Goal: Transaction & Acquisition: Purchase product/service

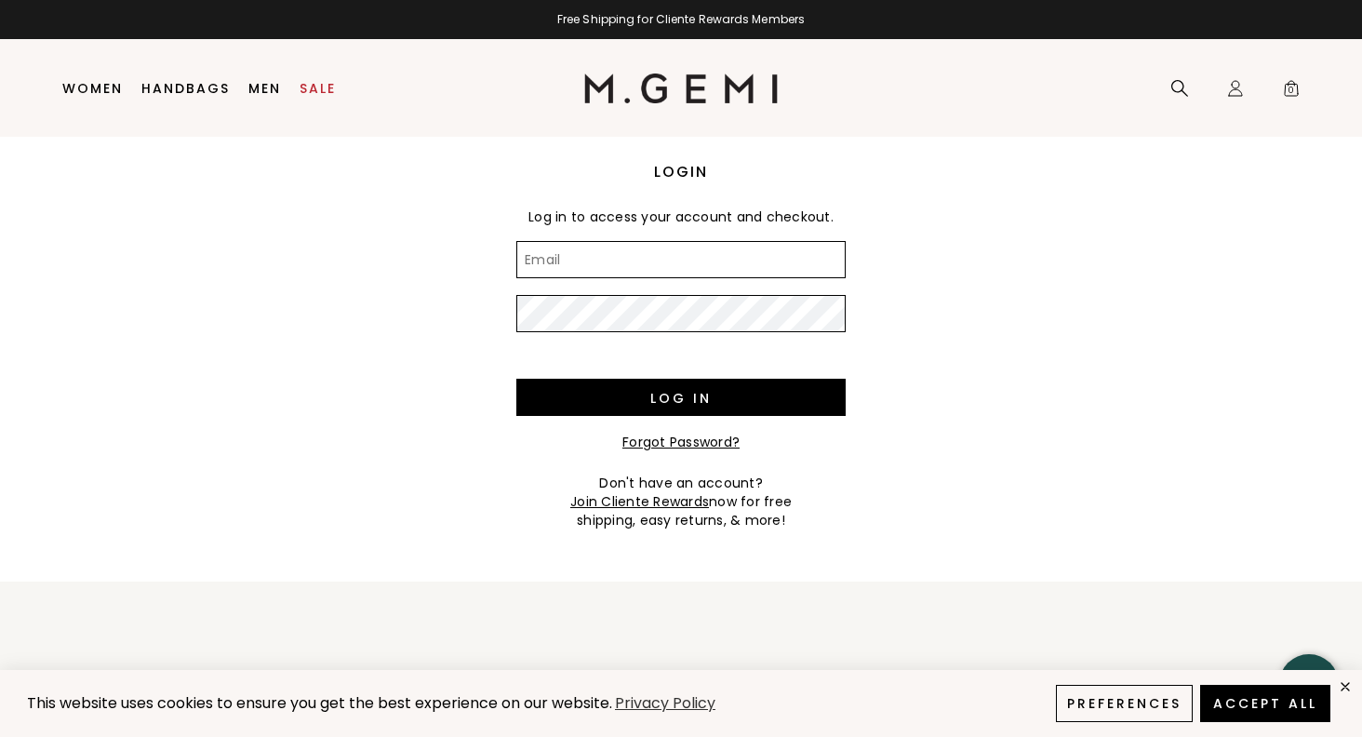
click at [816, 256] on input "Email" at bounding box center [680, 259] width 329 height 37
type input "marianna_r@yahoo.com"
click at [681, 397] on input "Log in" at bounding box center [680, 397] width 329 height 37
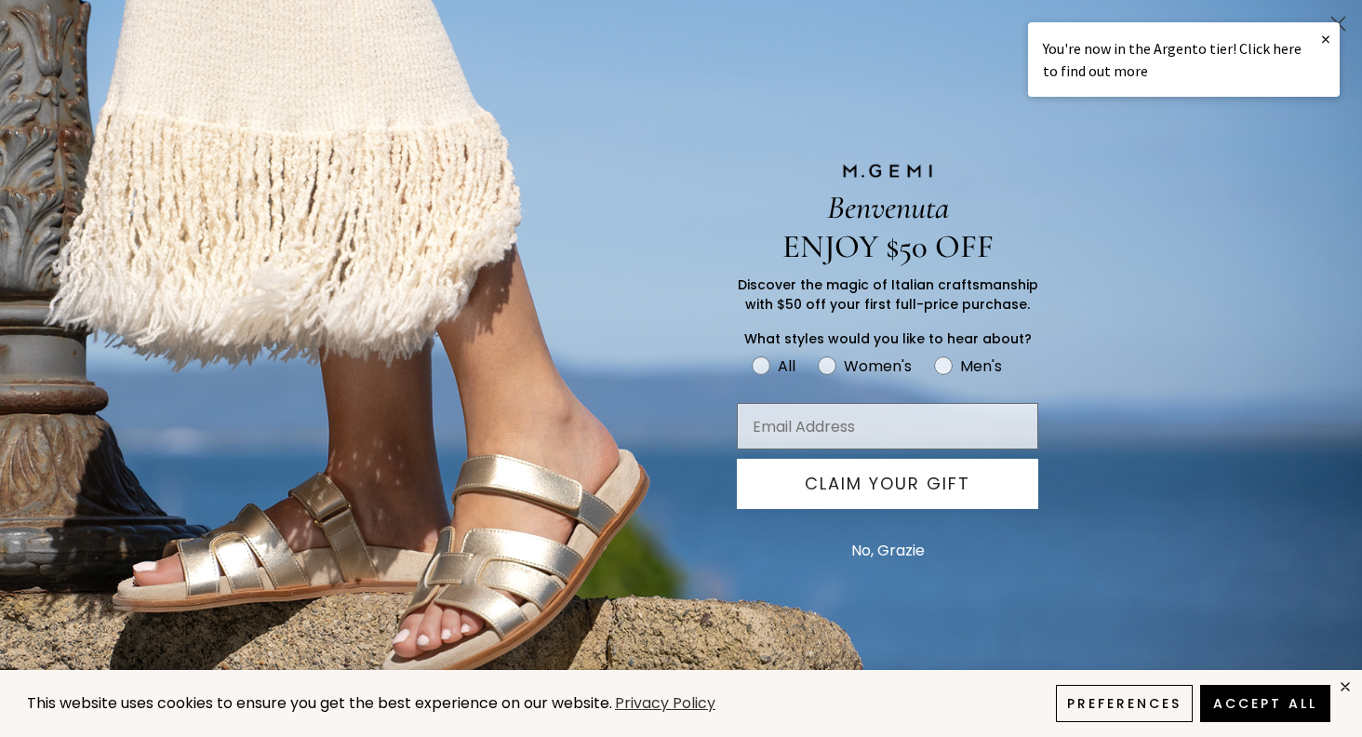
click at [1328, 33] on link "×" at bounding box center [1325, 38] width 28 height 33
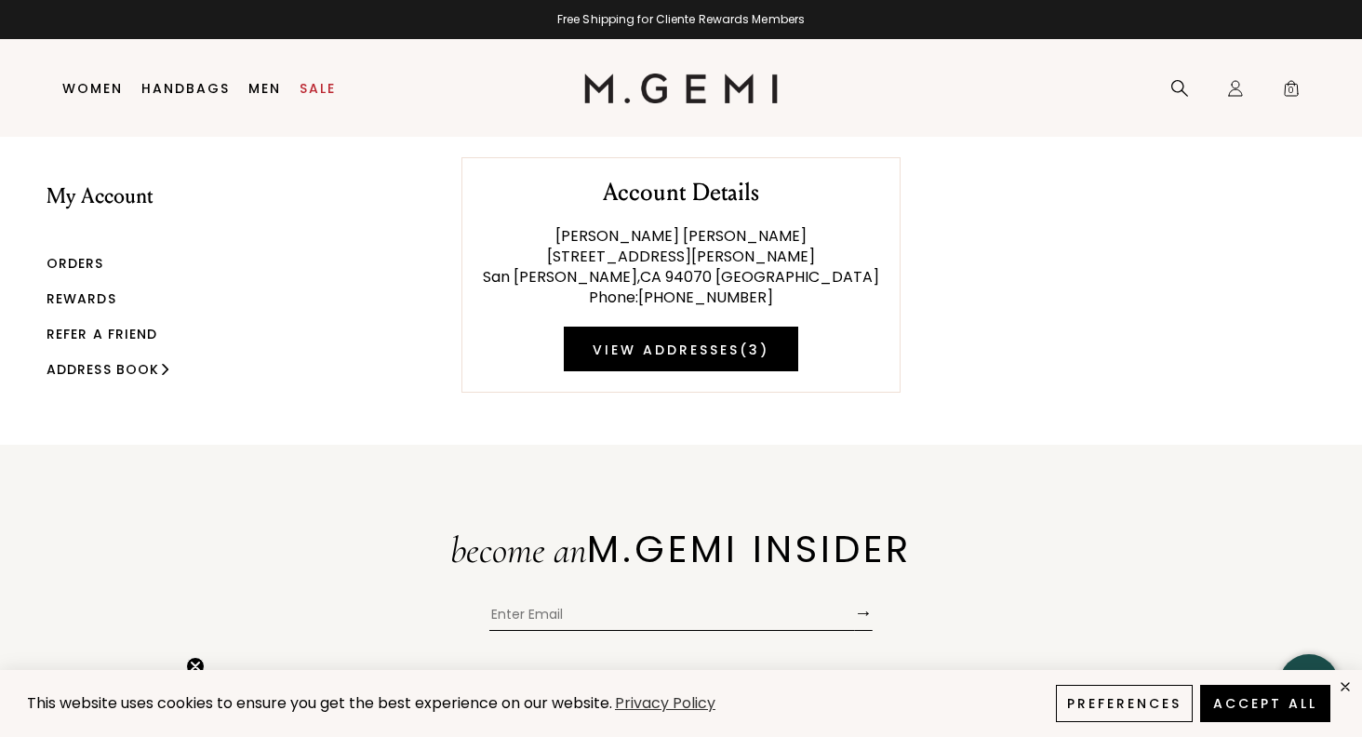
click at [94, 259] on link "Orders" at bounding box center [76, 263] width 58 height 19
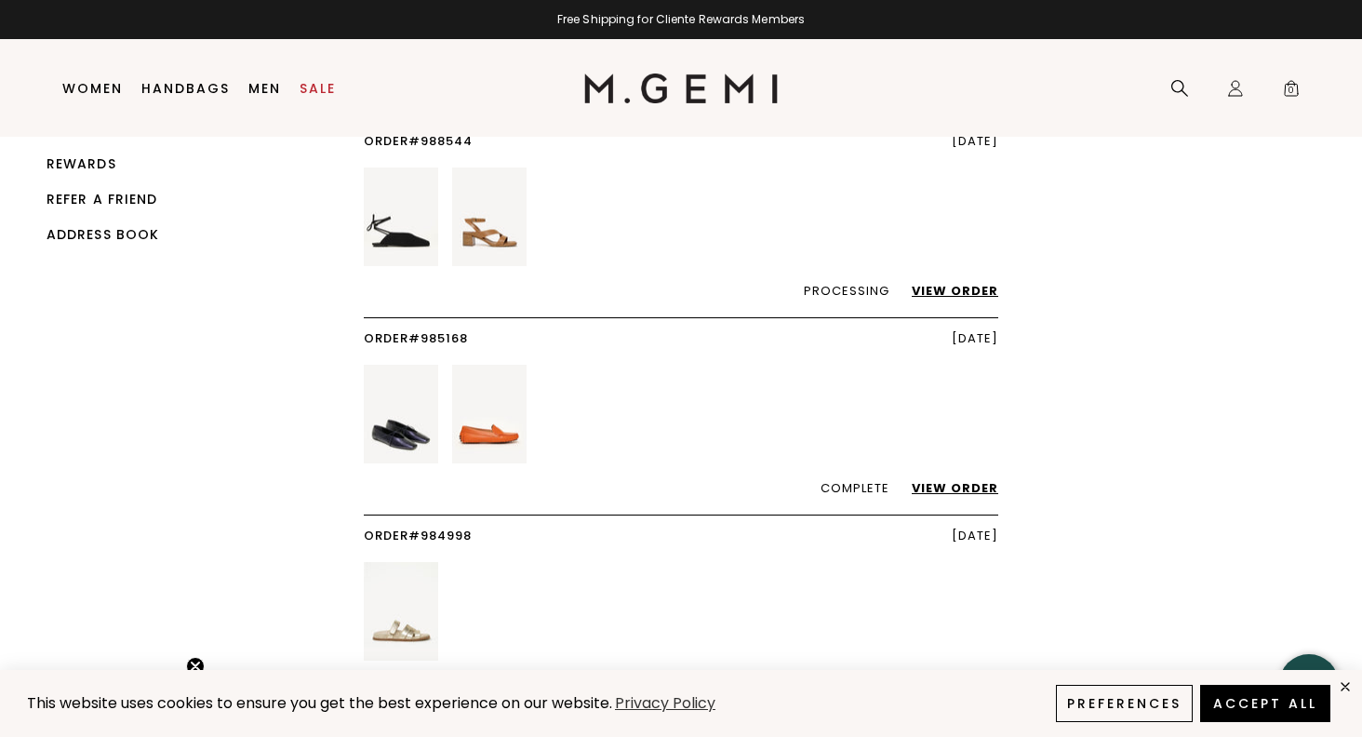
scroll to position [152, 0]
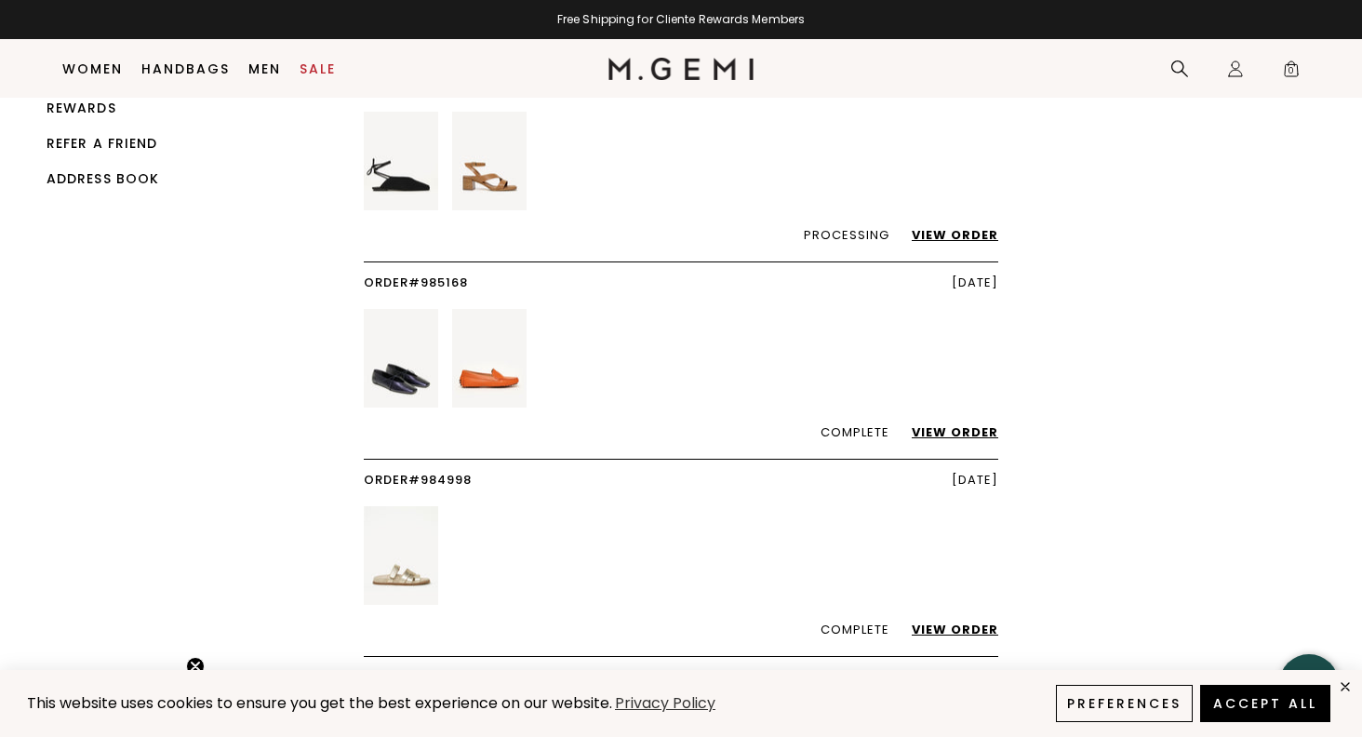
click at [957, 431] on link "View Order" at bounding box center [945, 432] width 105 height 18
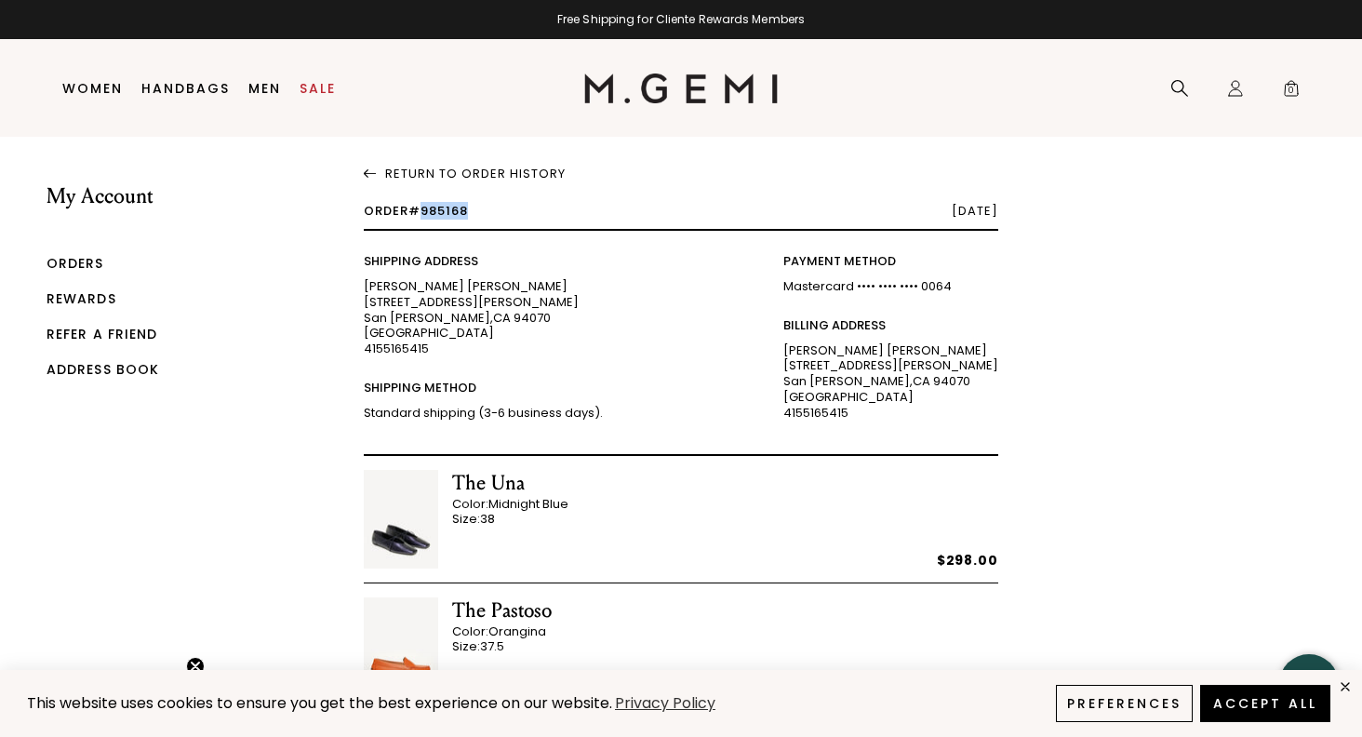
drag, startPoint x: 426, startPoint y: 209, endPoint x: 471, endPoint y: 208, distance: 44.7
click at [468, 208] on span "Order #985168" at bounding box center [416, 211] width 104 height 18
copy span "985168"
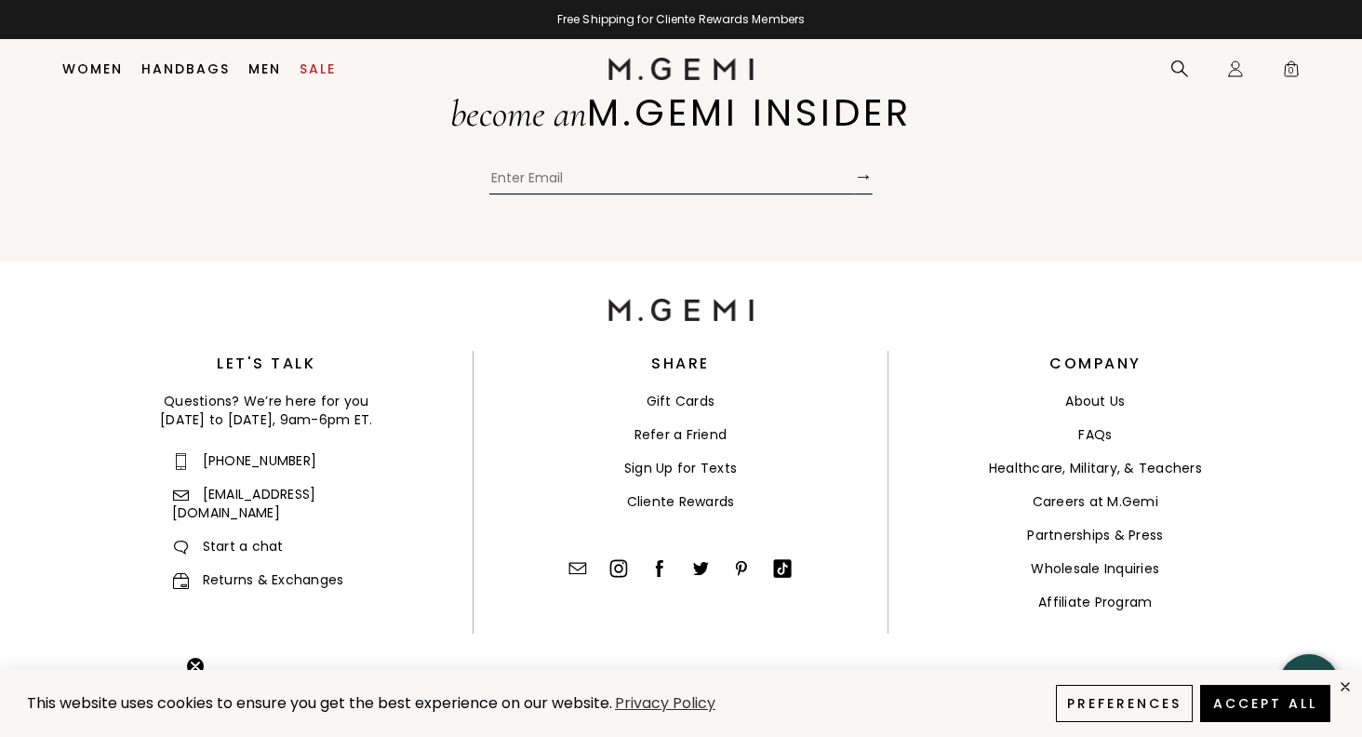
scroll to position [983, 0]
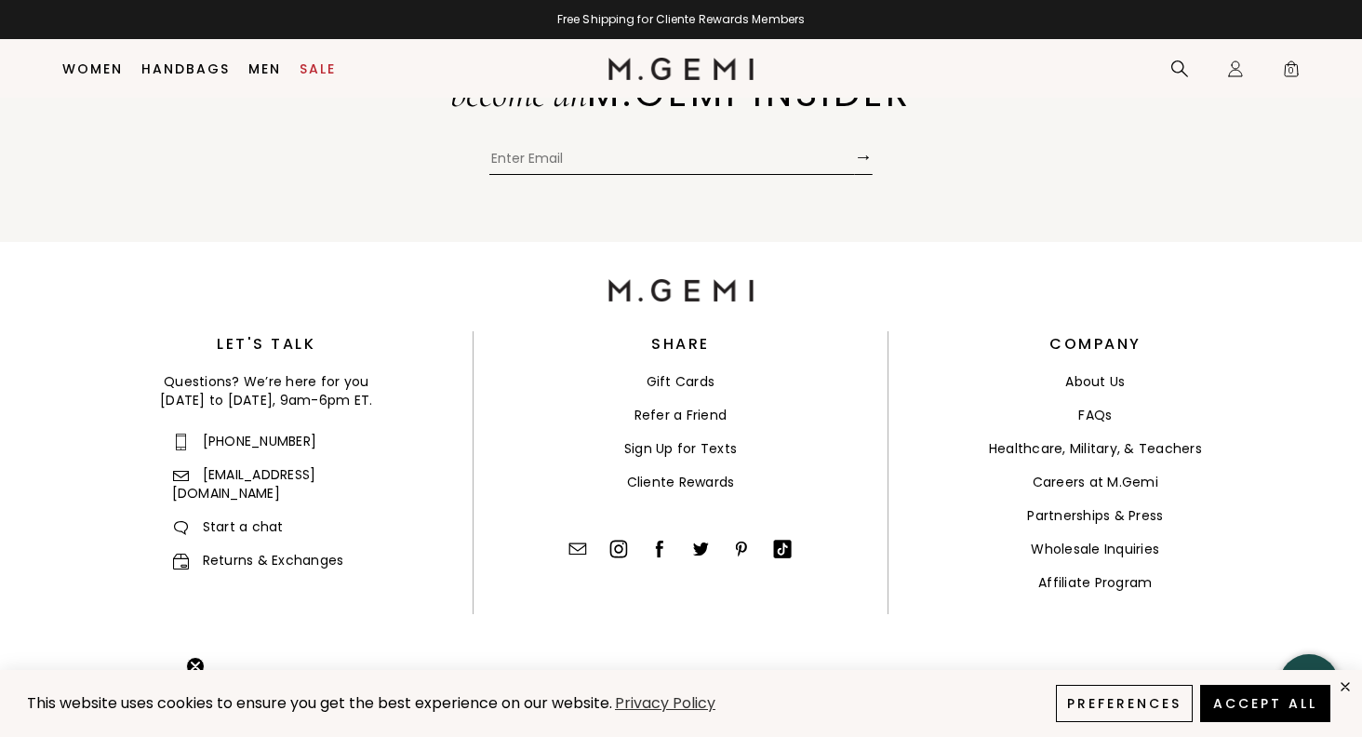
click at [322, 551] on link "Returns & Exchanges" at bounding box center [258, 560] width 172 height 19
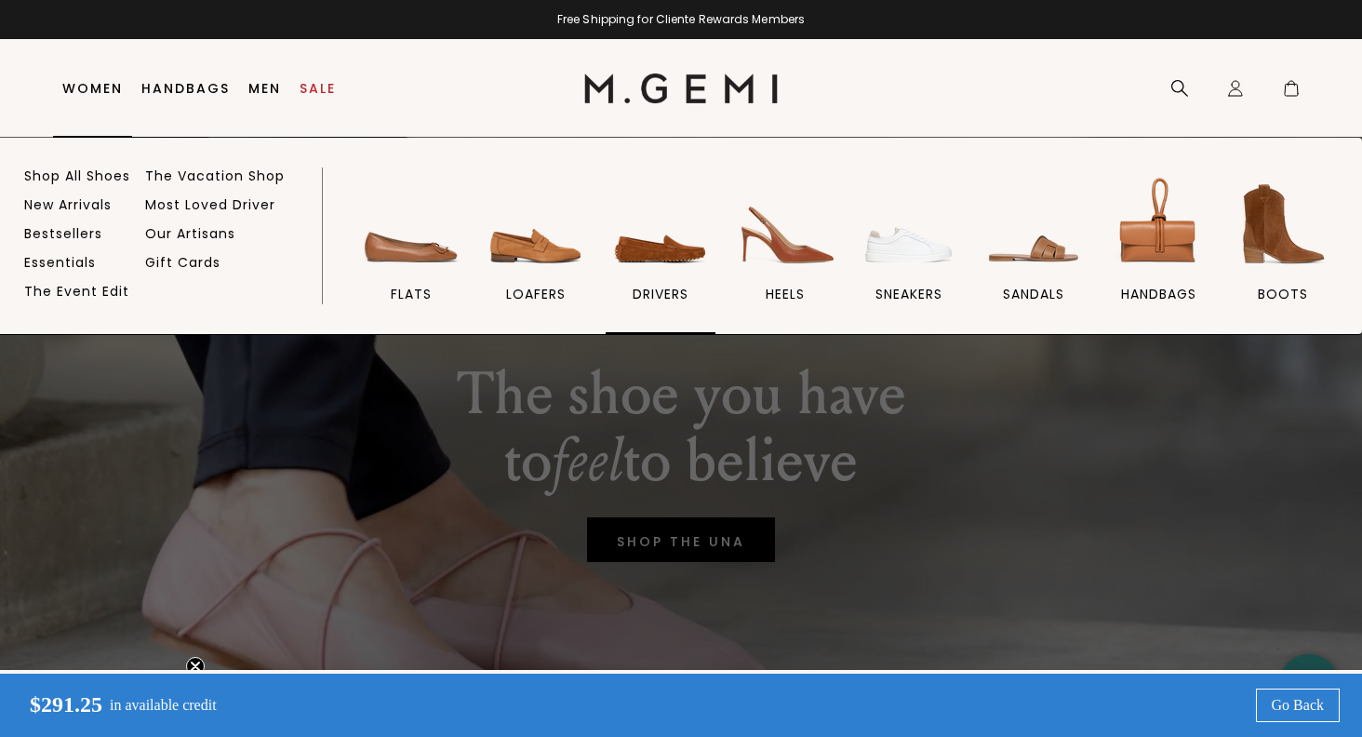
click at [642, 271] on img at bounding box center [660, 224] width 104 height 104
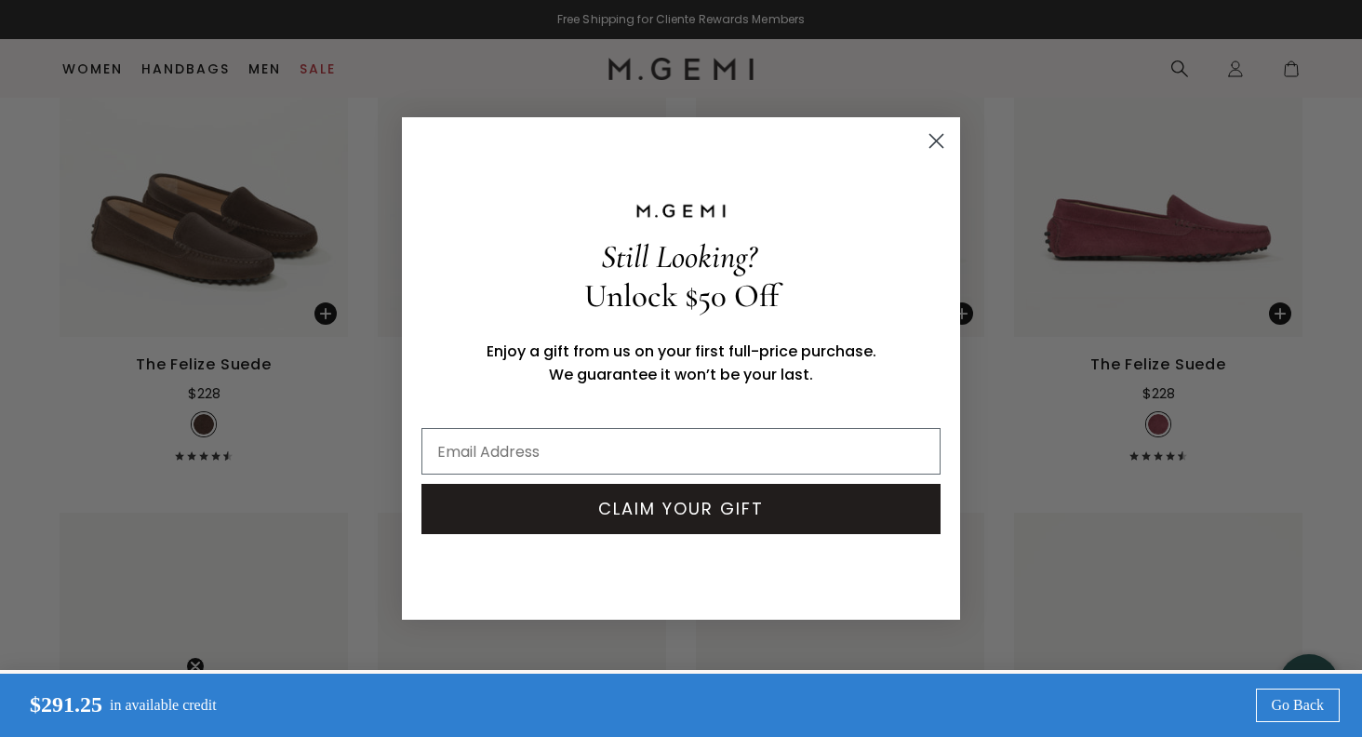
scroll to position [447, 0]
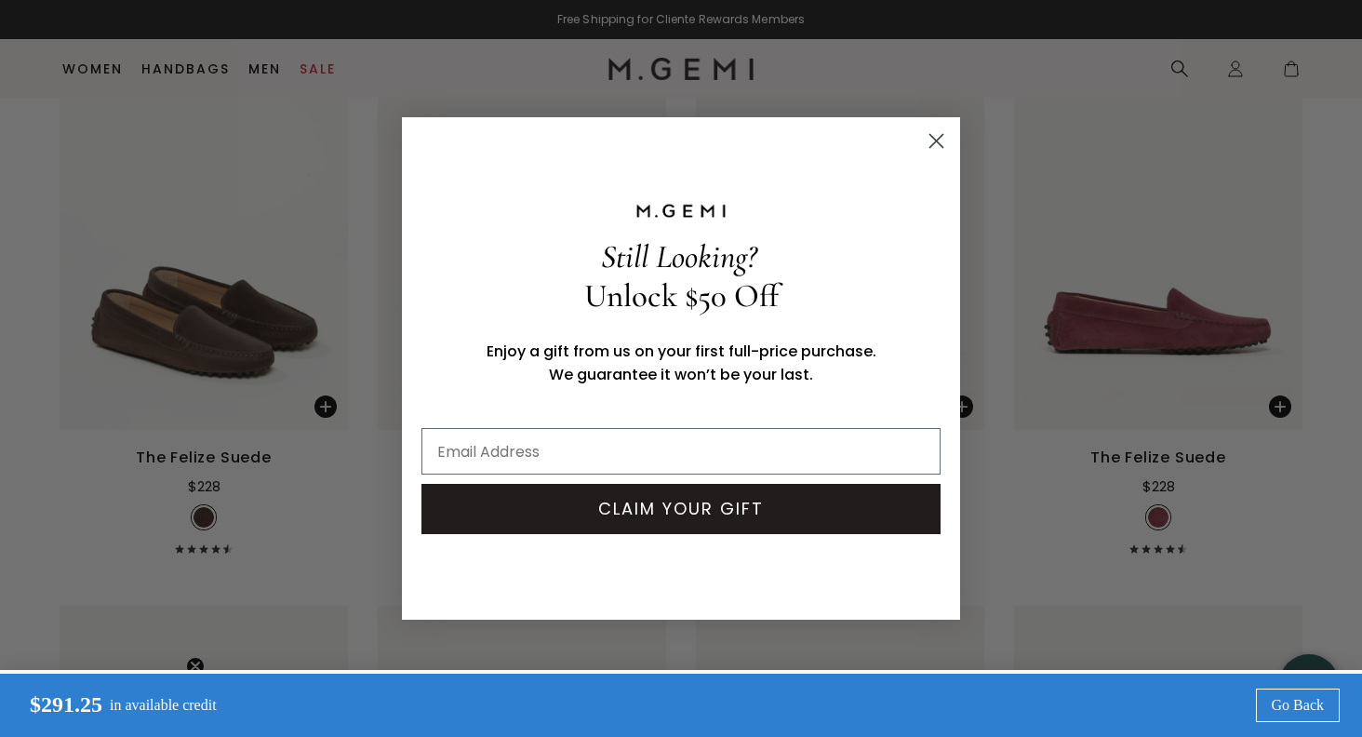
type input "marianna_r@yahoo.com"
click at [655, 513] on button "CLAIM YOUR GIFT" at bounding box center [680, 509] width 519 height 50
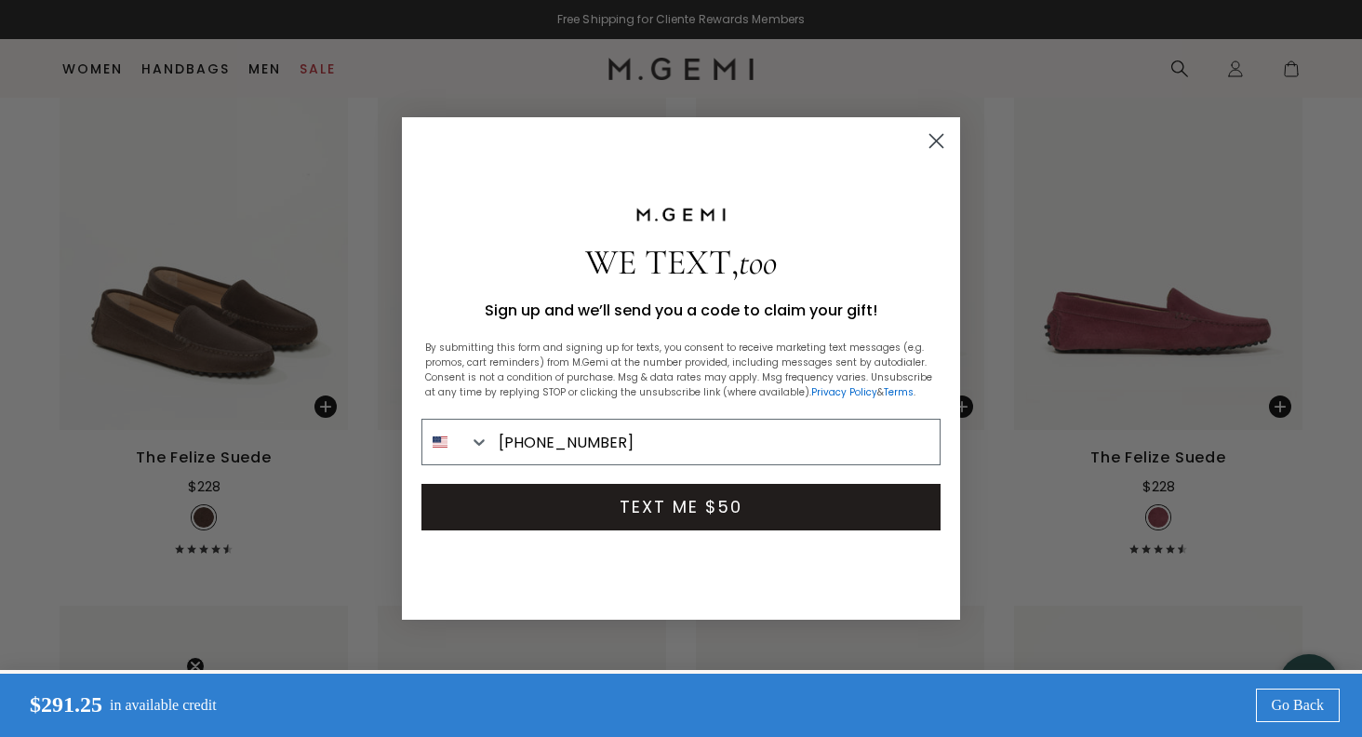
type input "415-516-5415"
click at [753, 503] on button "TEXT ME $50" at bounding box center [680, 507] width 519 height 47
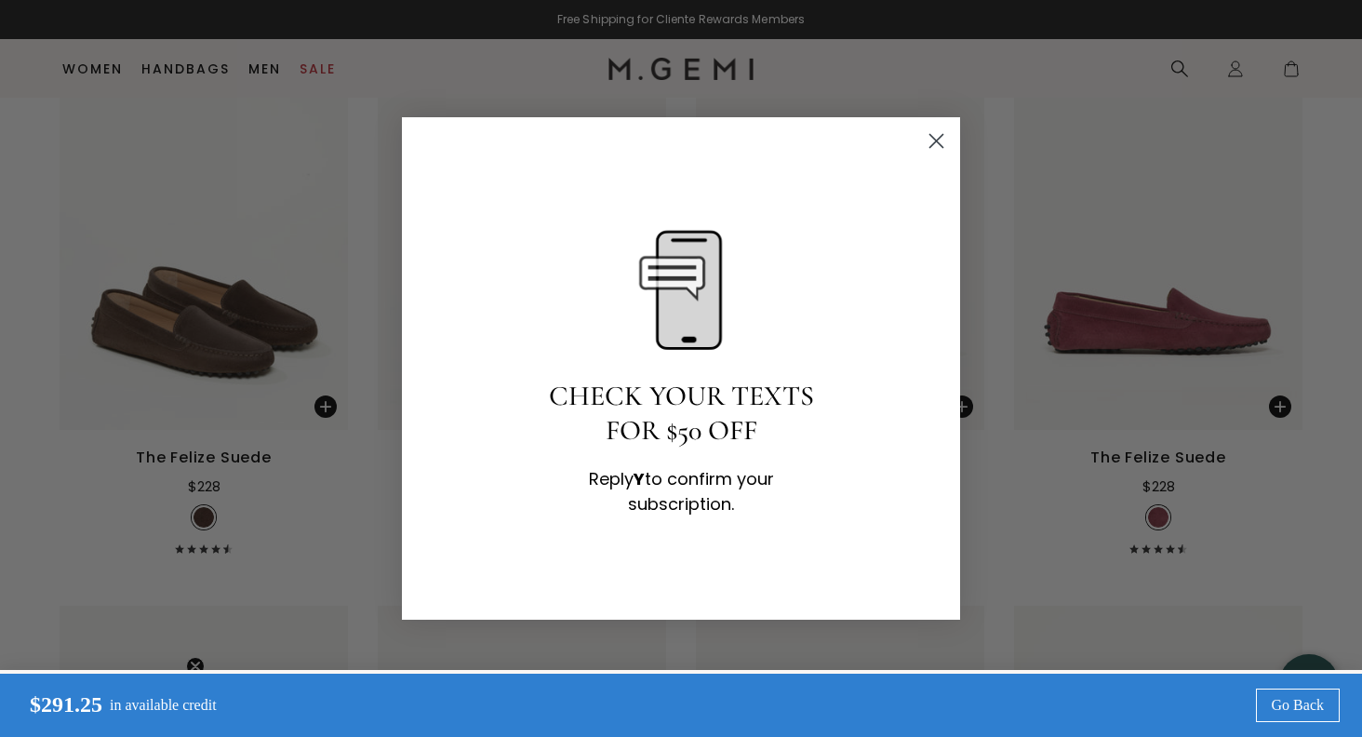
click at [940, 140] on circle "Close dialog" at bounding box center [936, 141] width 31 height 31
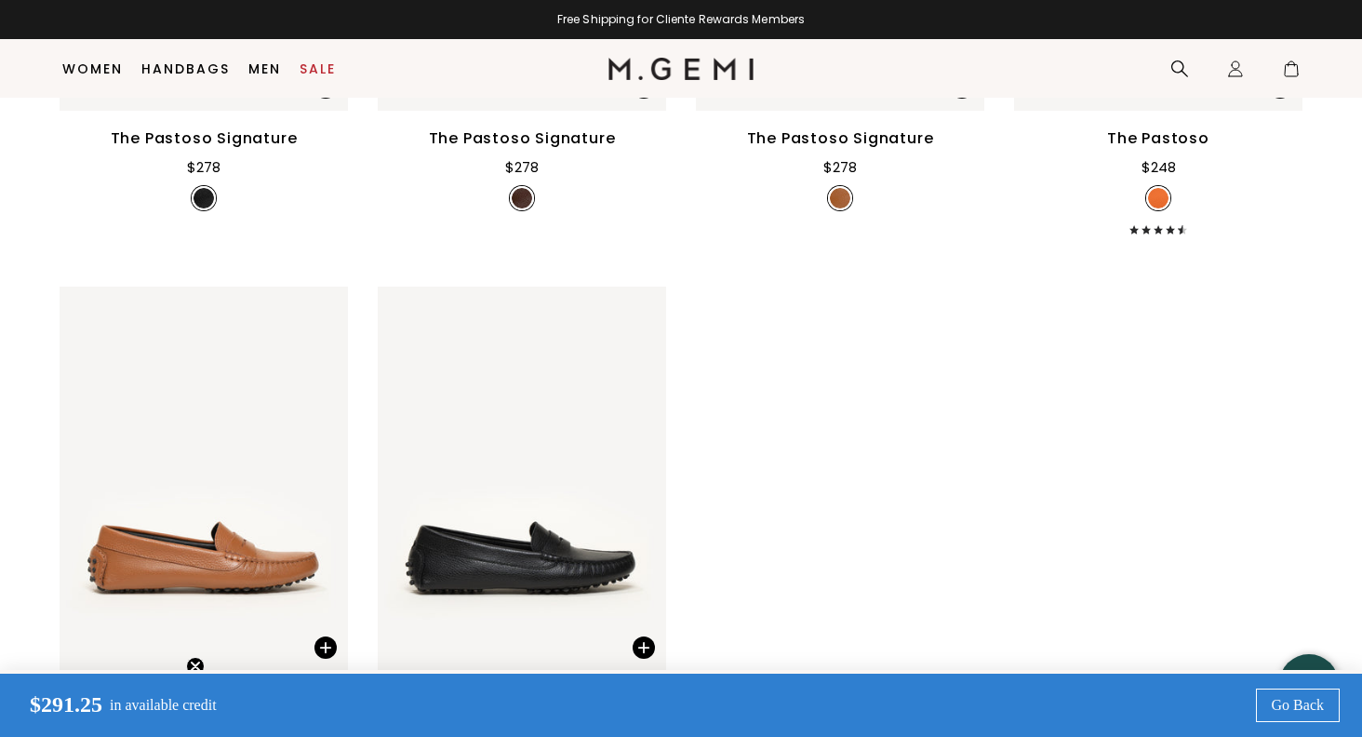
scroll to position [3022, 0]
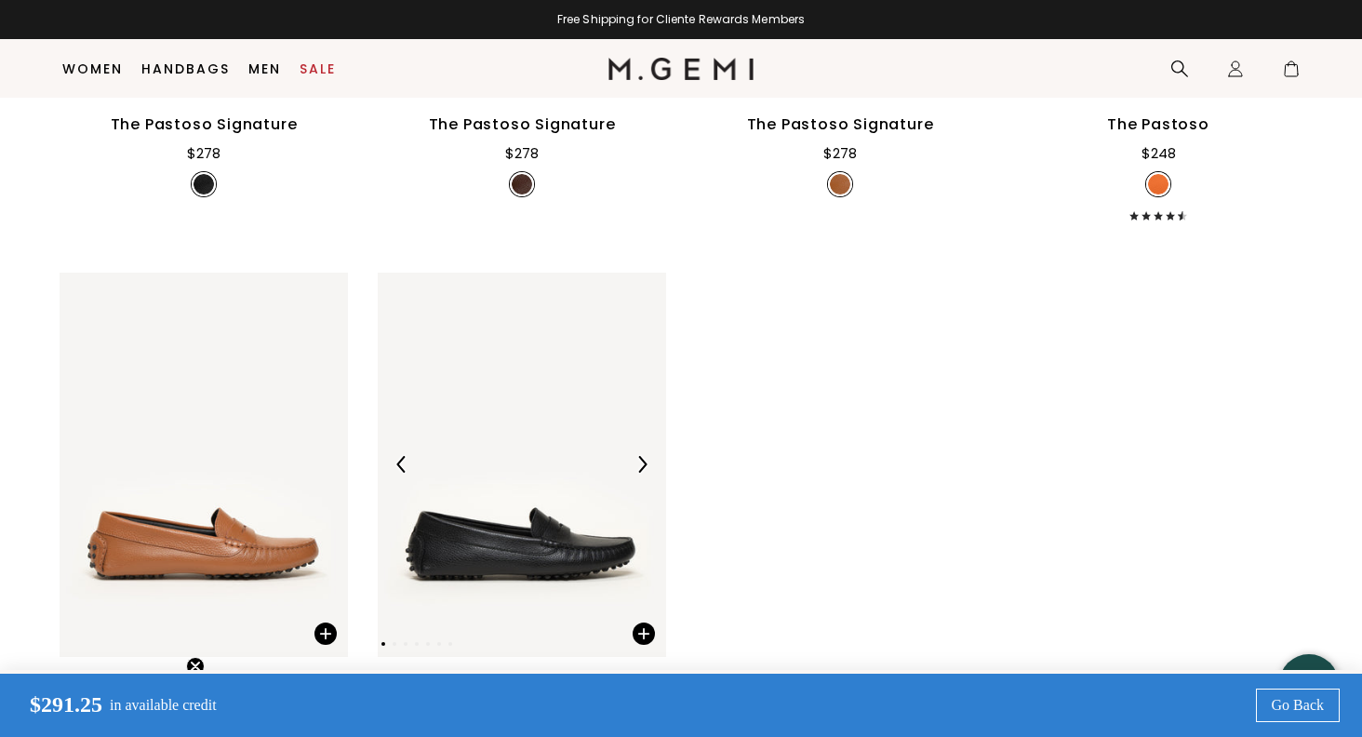
click at [439, 436] on img at bounding box center [522, 464] width 288 height 384
click at [527, 442] on img at bounding box center [522, 464] width 288 height 384
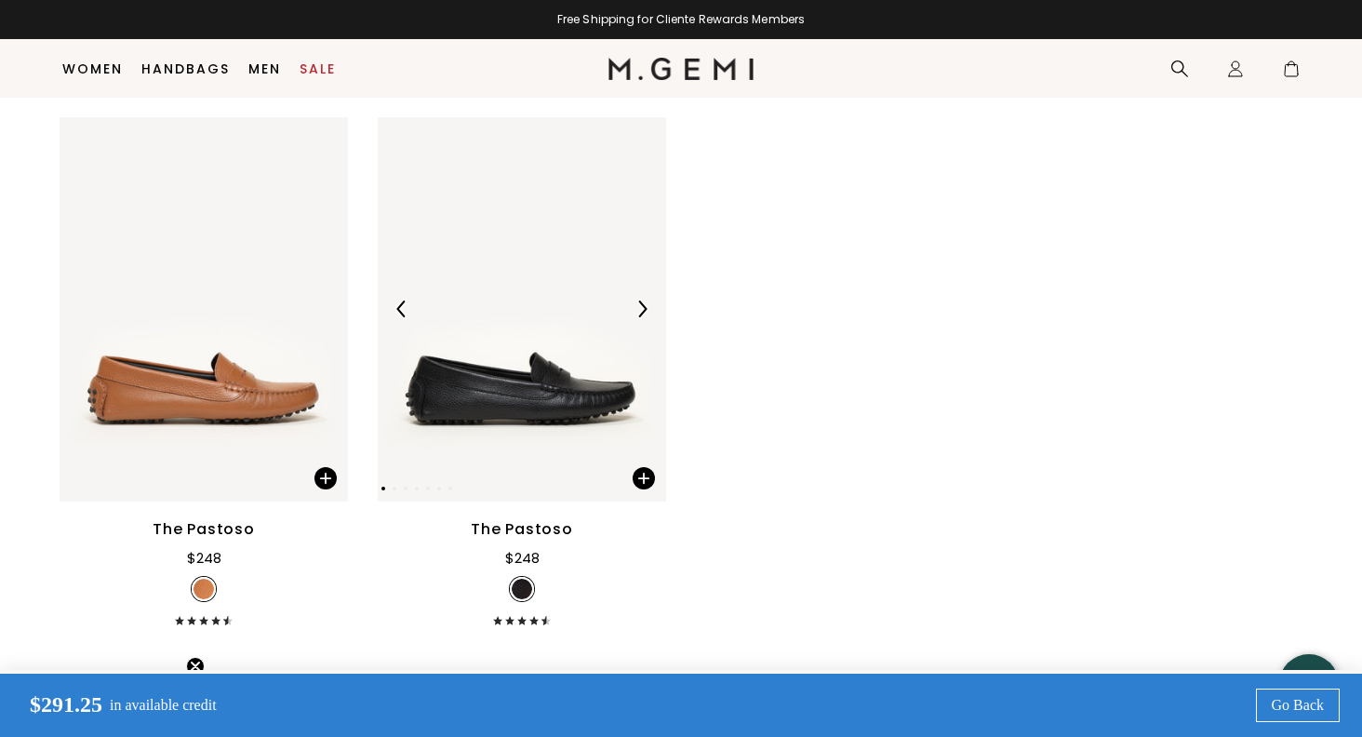
scroll to position [3219, 0]
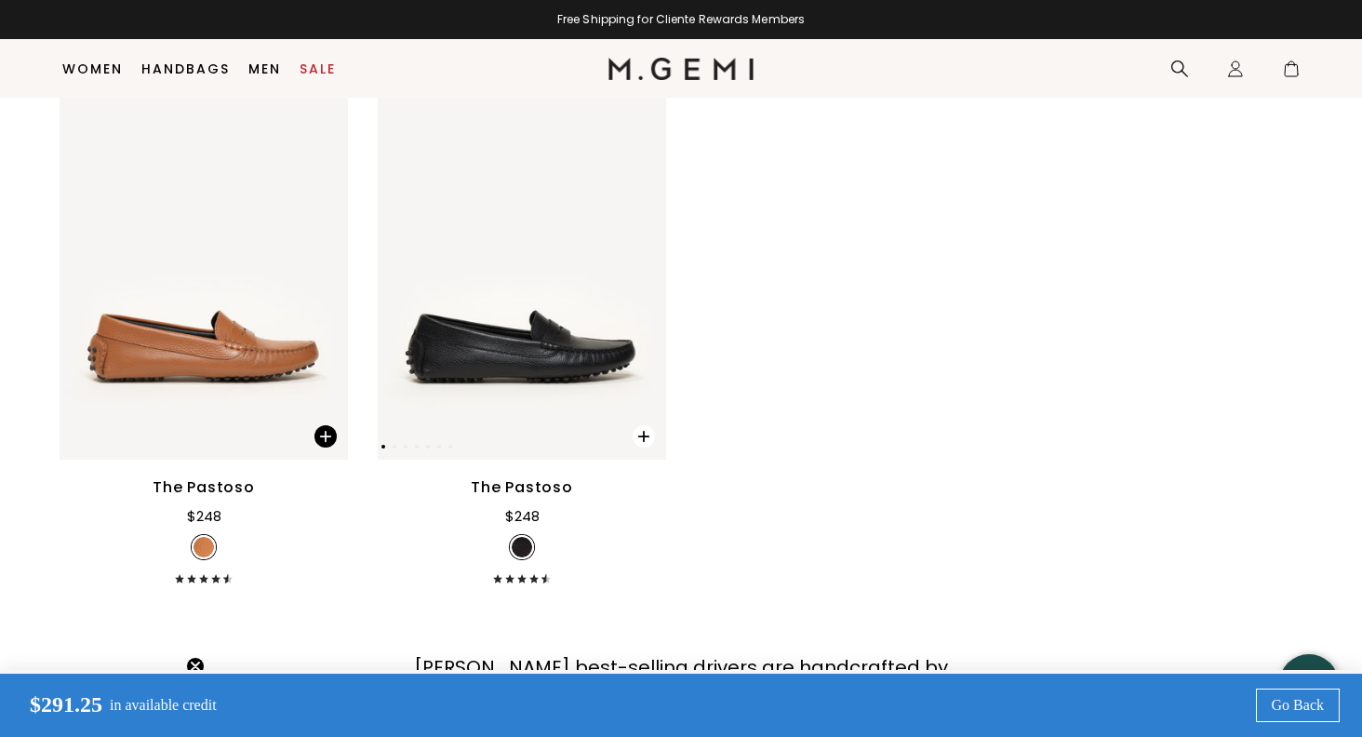
click at [645, 425] on span at bounding box center [643, 436] width 22 height 22
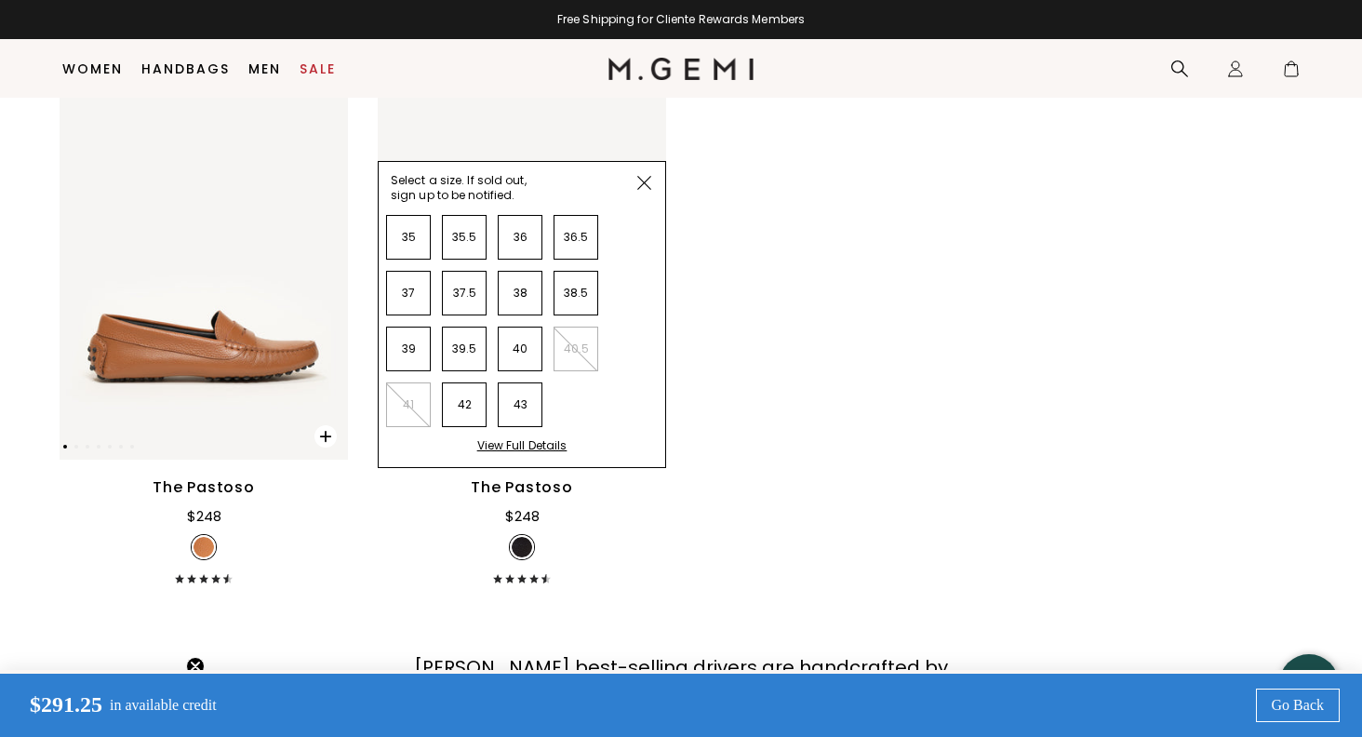
click at [323, 425] on span at bounding box center [325, 436] width 22 height 22
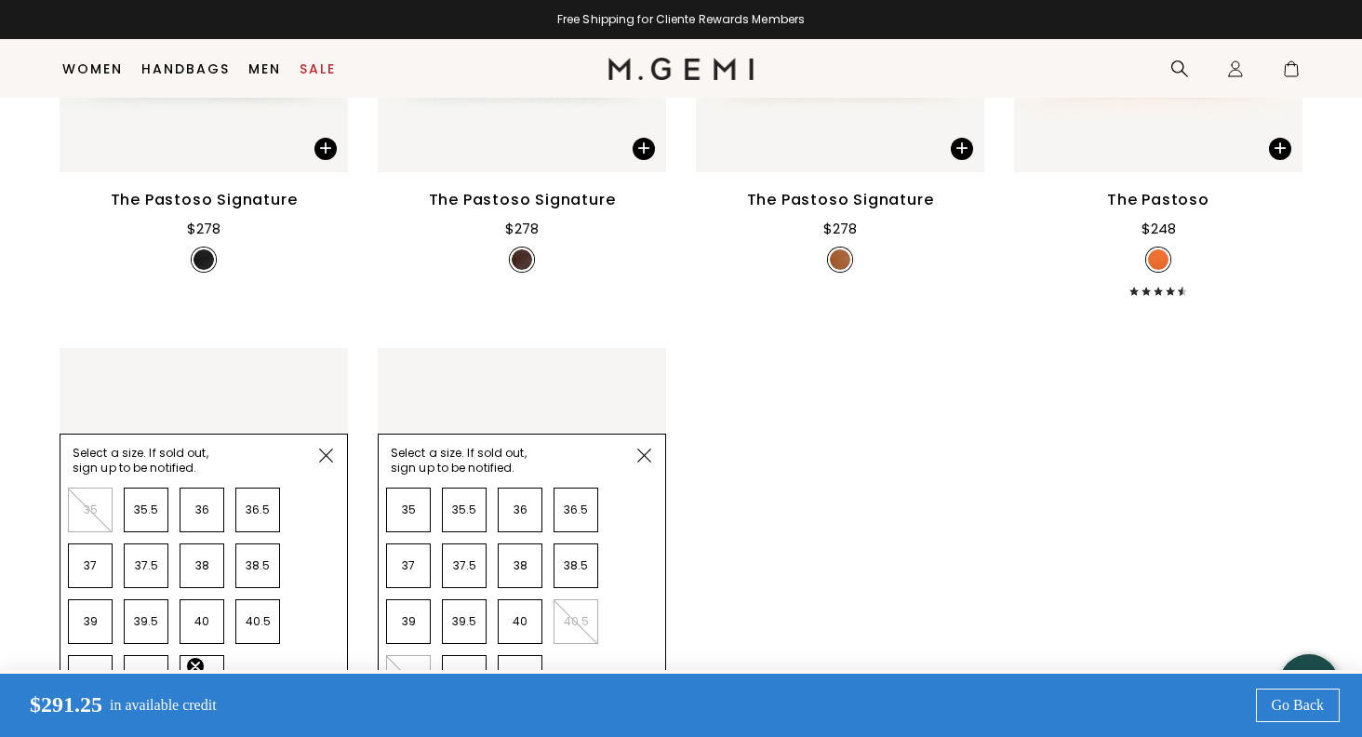
scroll to position [2839, 0]
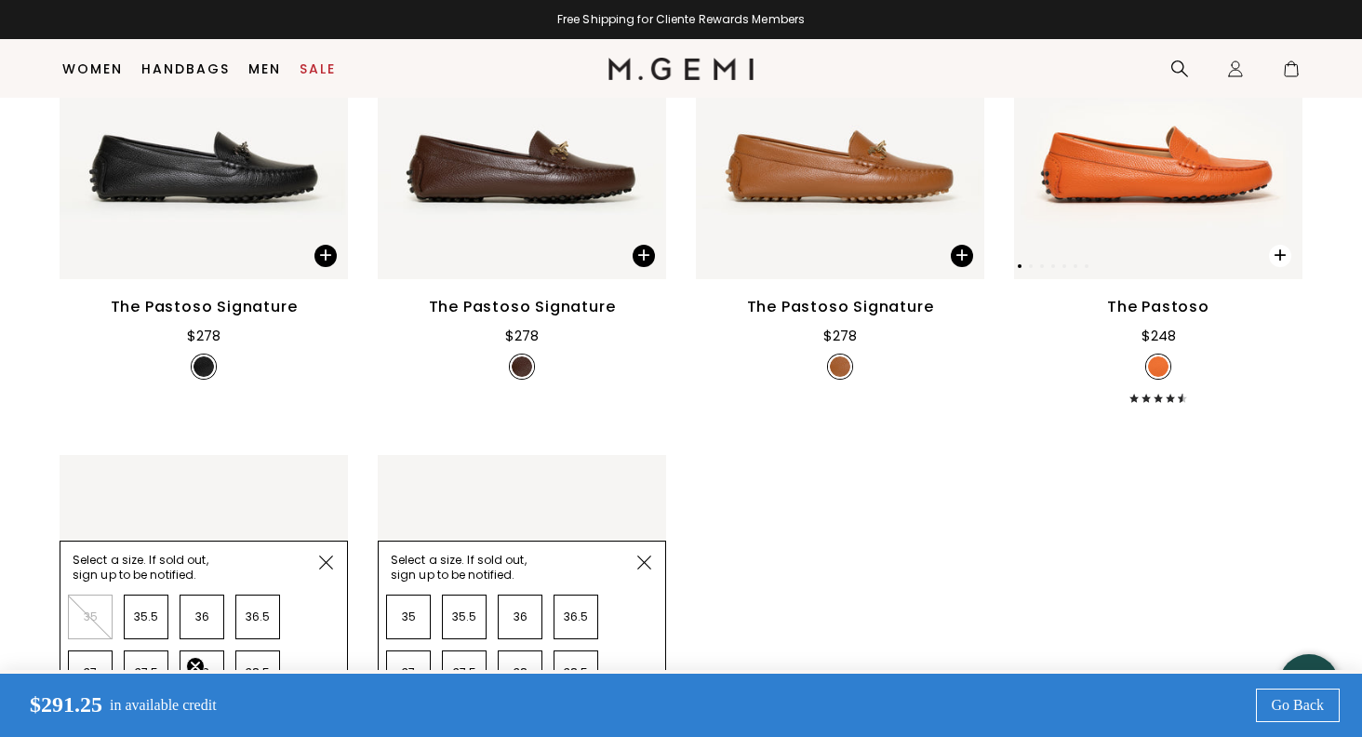
click at [1282, 245] on span at bounding box center [1280, 256] width 22 height 22
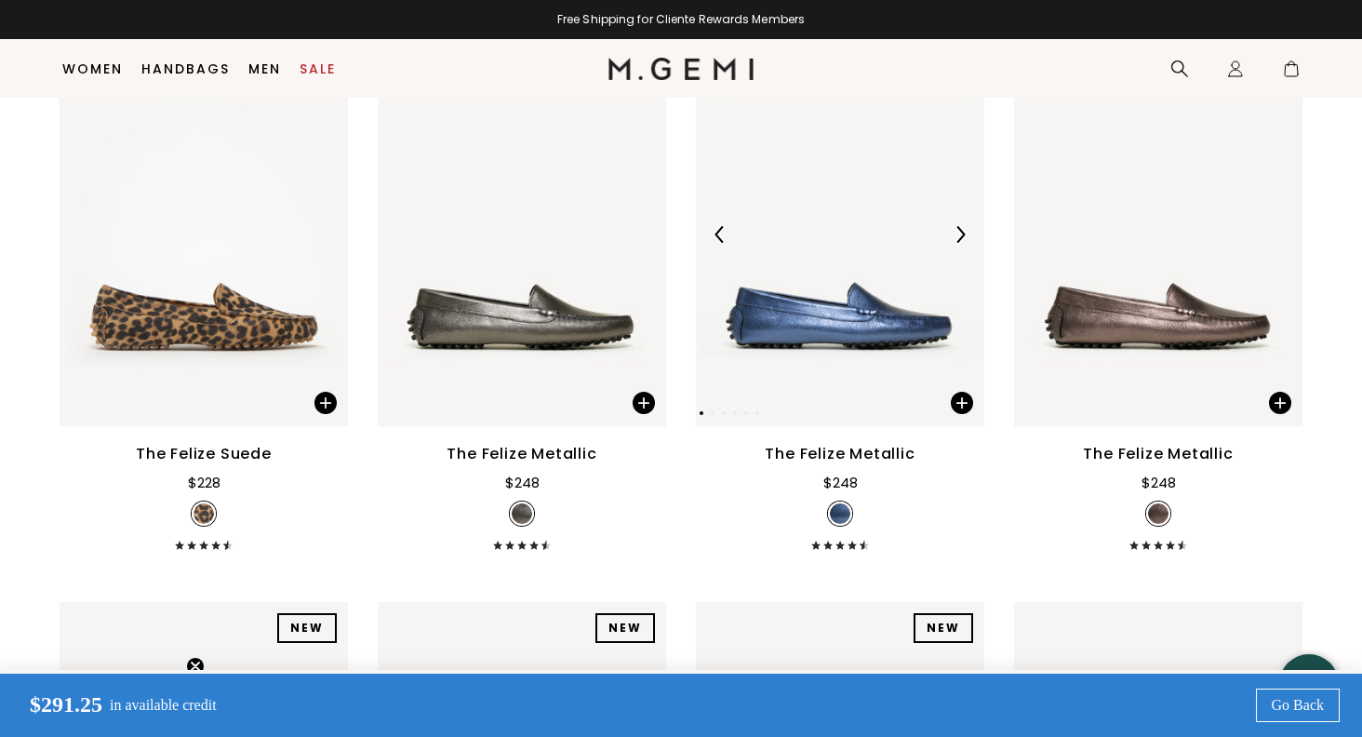
scroll to position [2126, 0]
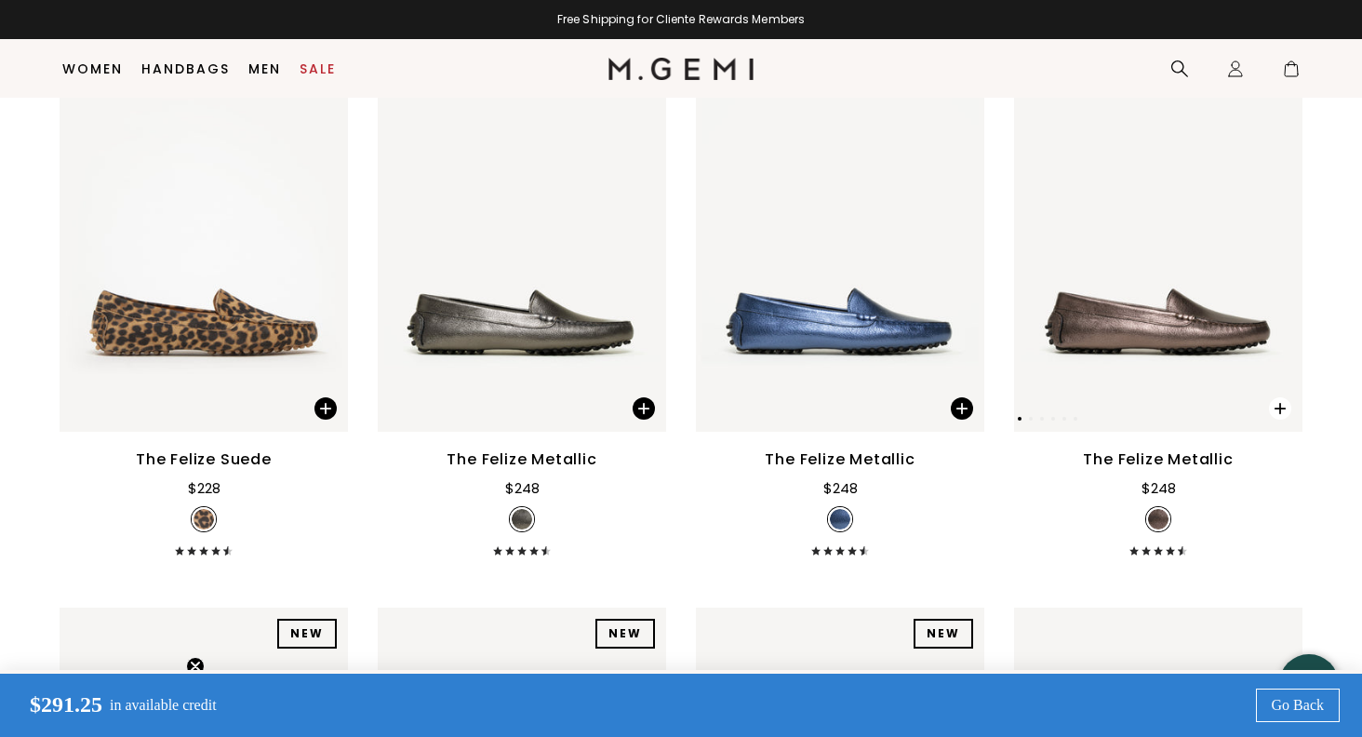
click at [1275, 397] on span at bounding box center [1280, 408] width 22 height 22
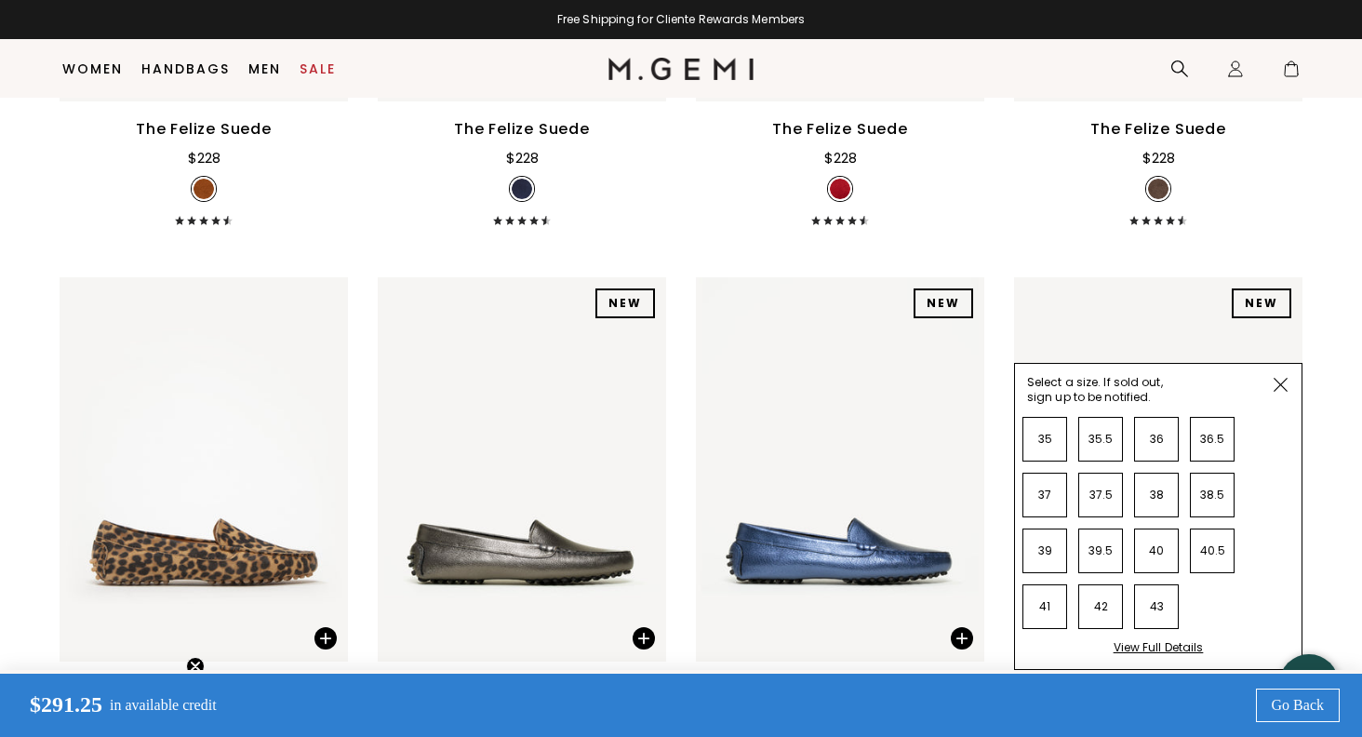
scroll to position [1841, 0]
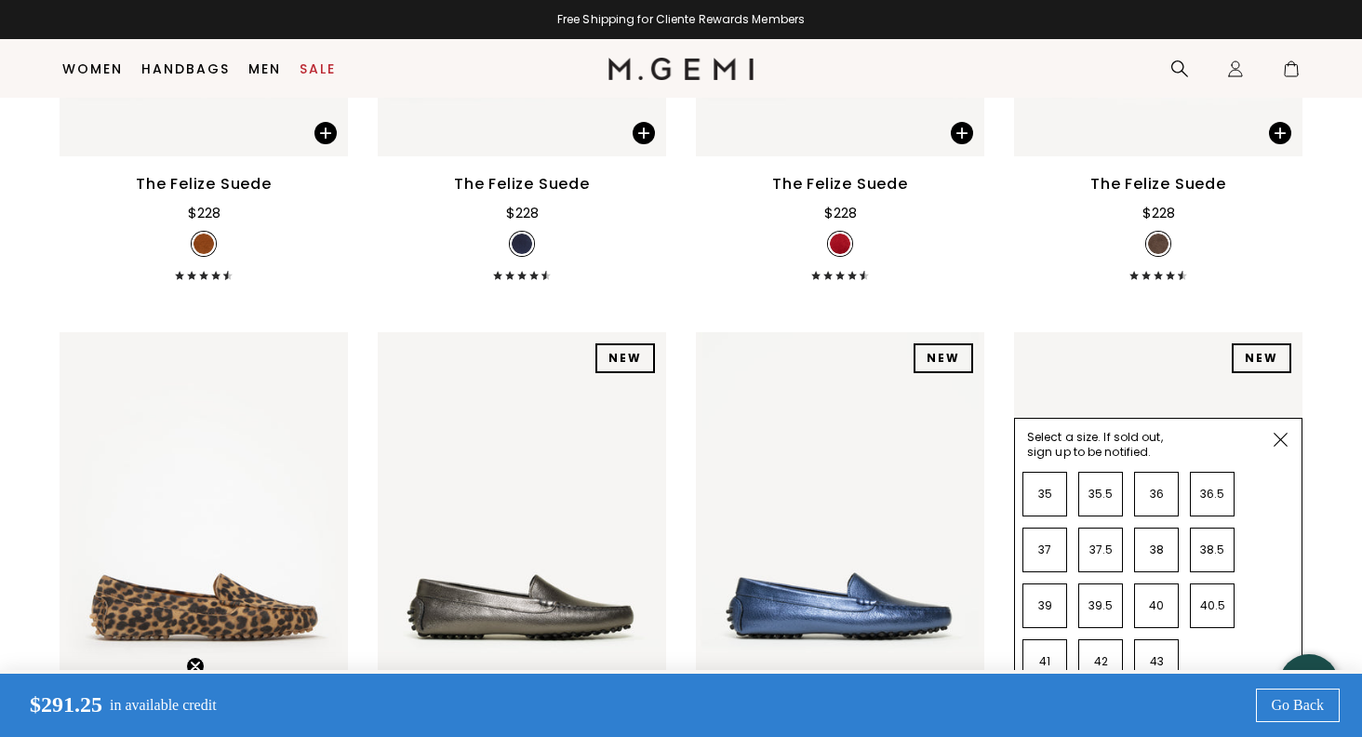
click at [1135, 332] on img at bounding box center [1158, 524] width 288 height 384
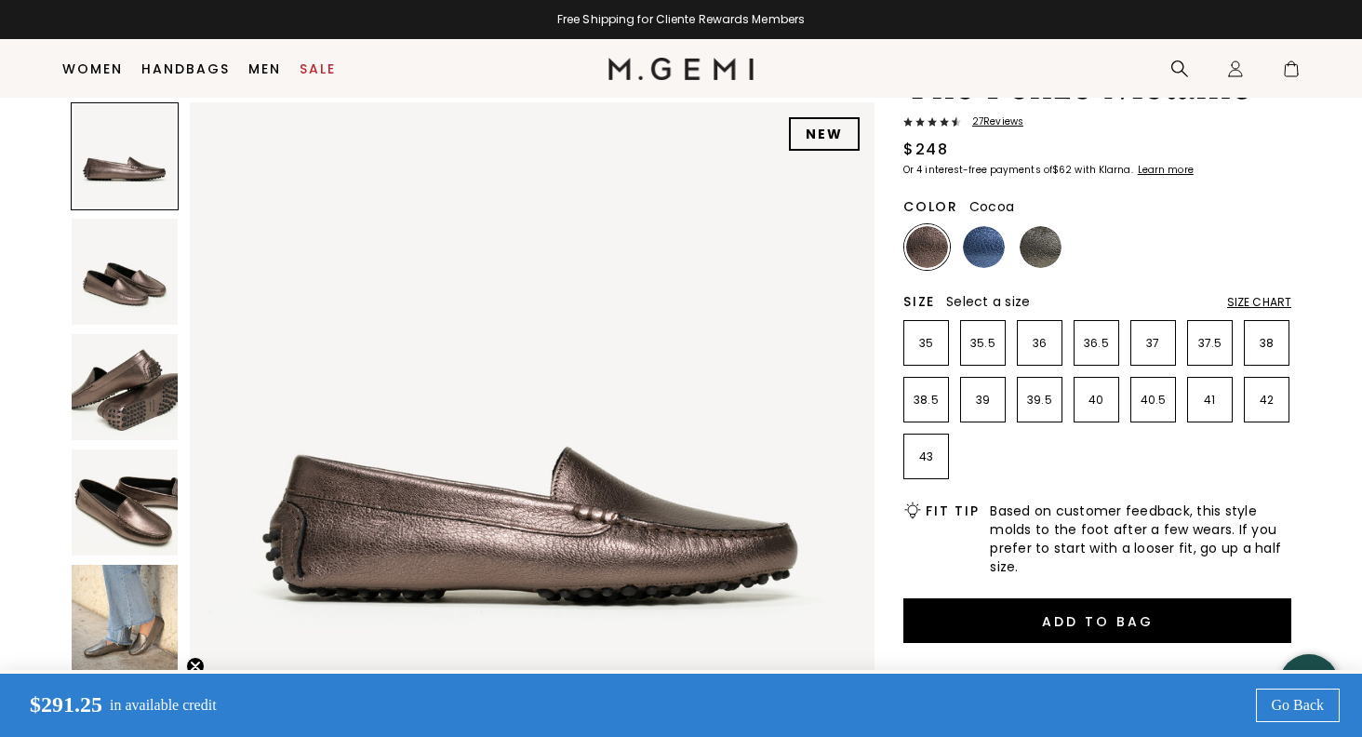
scroll to position [31, 0]
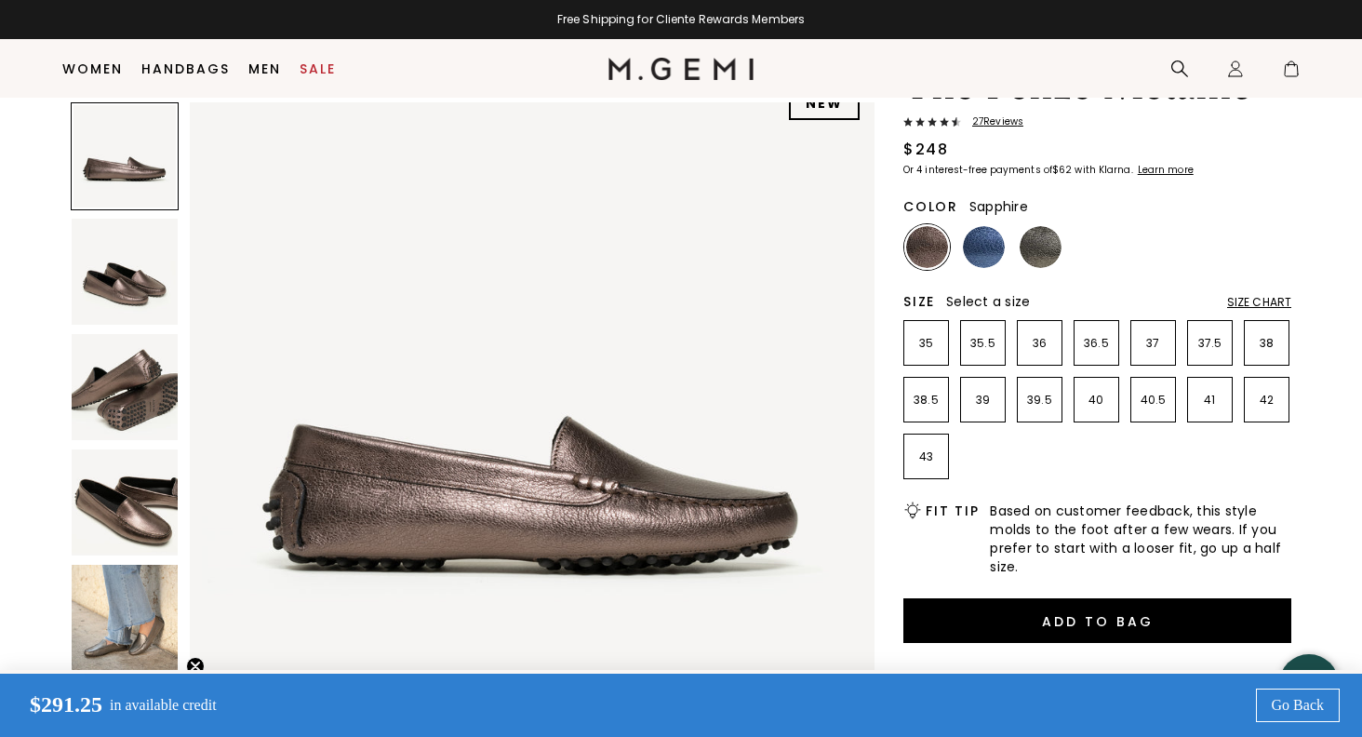
click at [983, 247] on img at bounding box center [984, 247] width 42 height 42
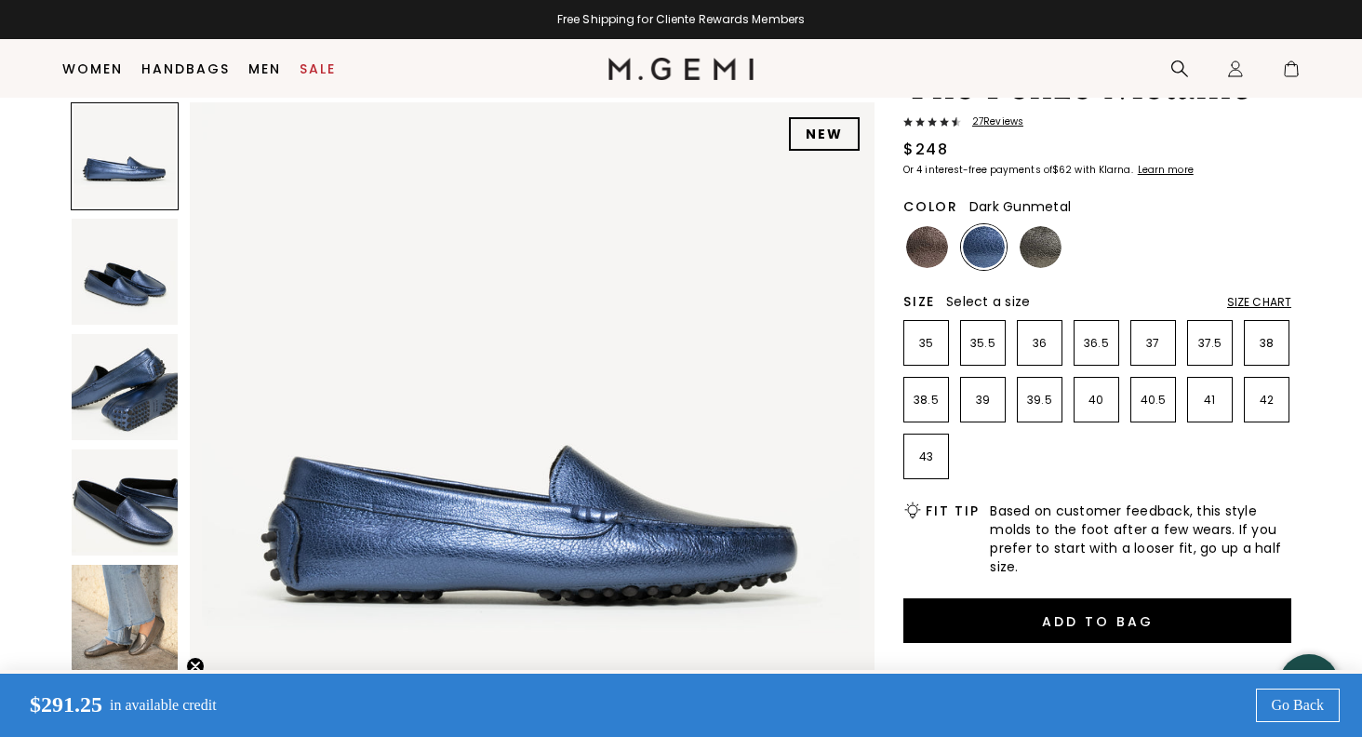
click at [1048, 246] on img at bounding box center [1040, 247] width 42 height 42
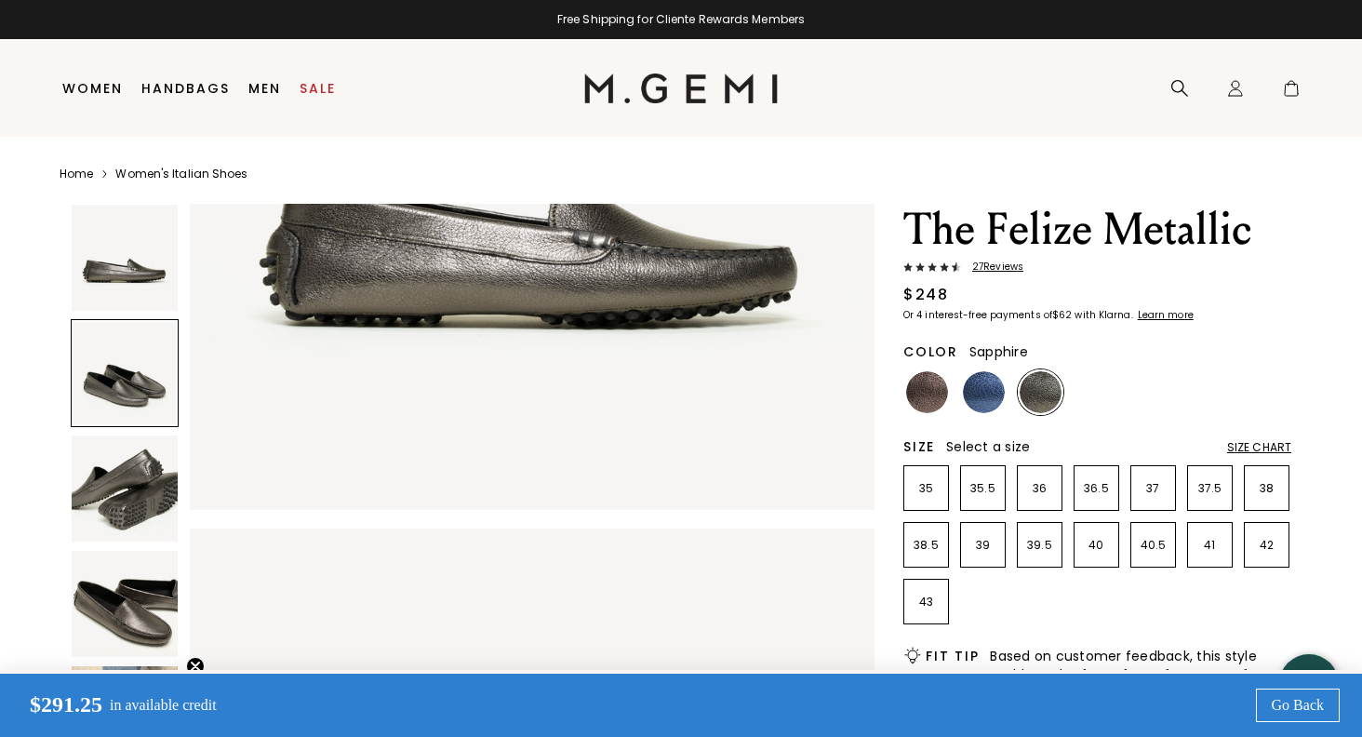
click at [983, 392] on img at bounding box center [984, 392] width 42 height 42
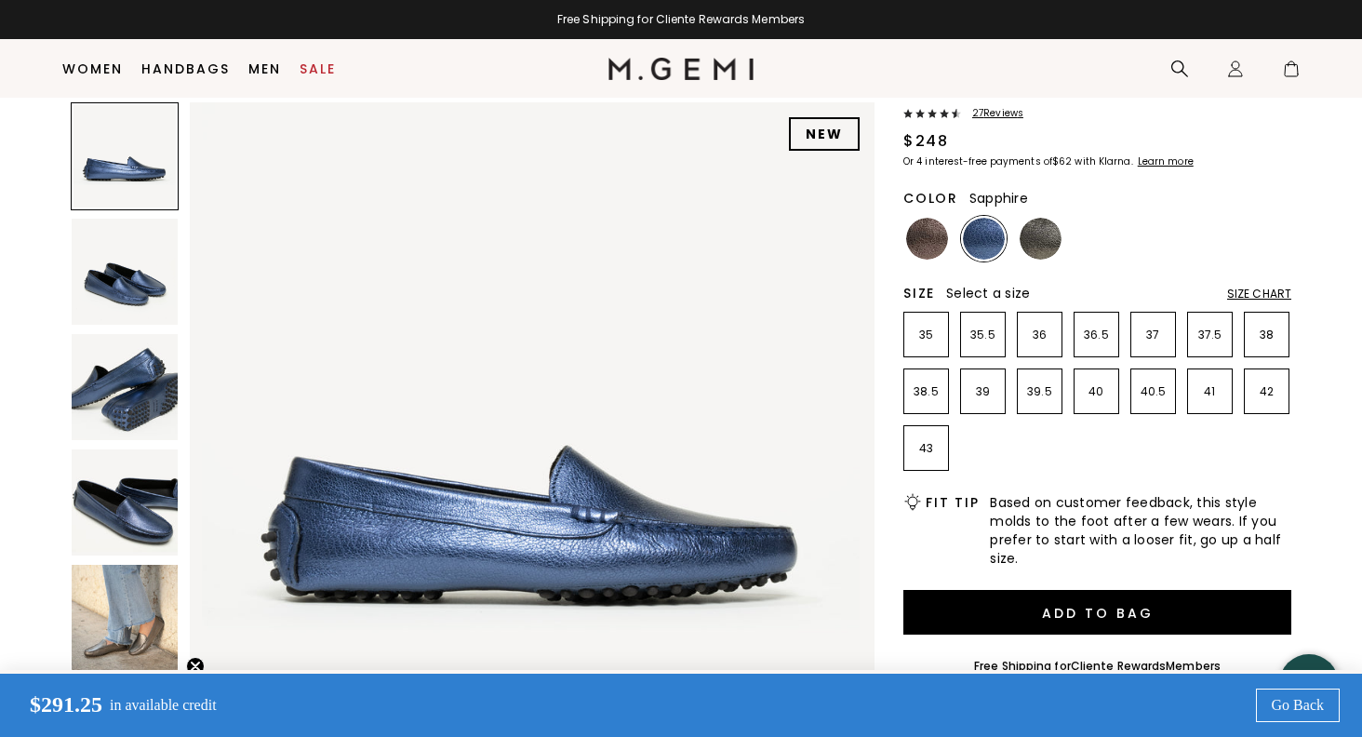
scroll to position [112, 0]
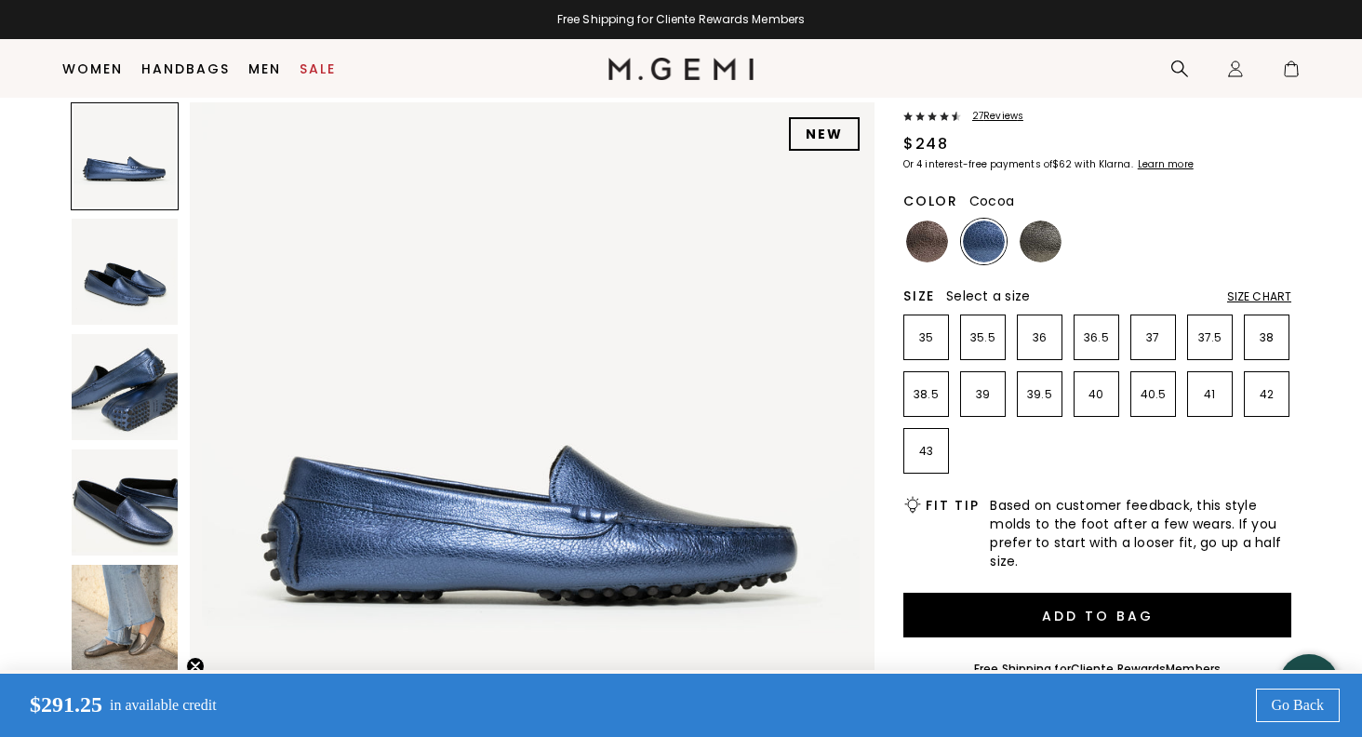
click at [924, 237] on img at bounding box center [927, 241] width 42 height 42
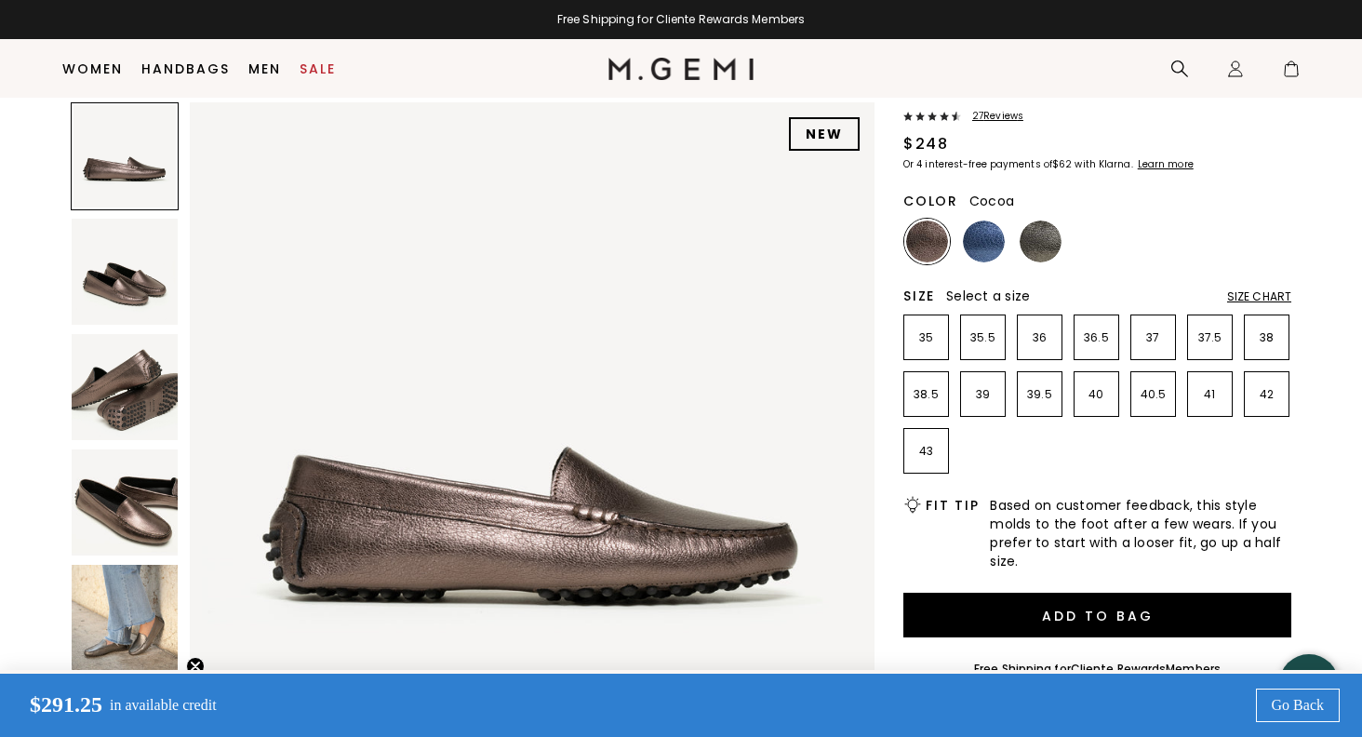
scroll to position [169, 0]
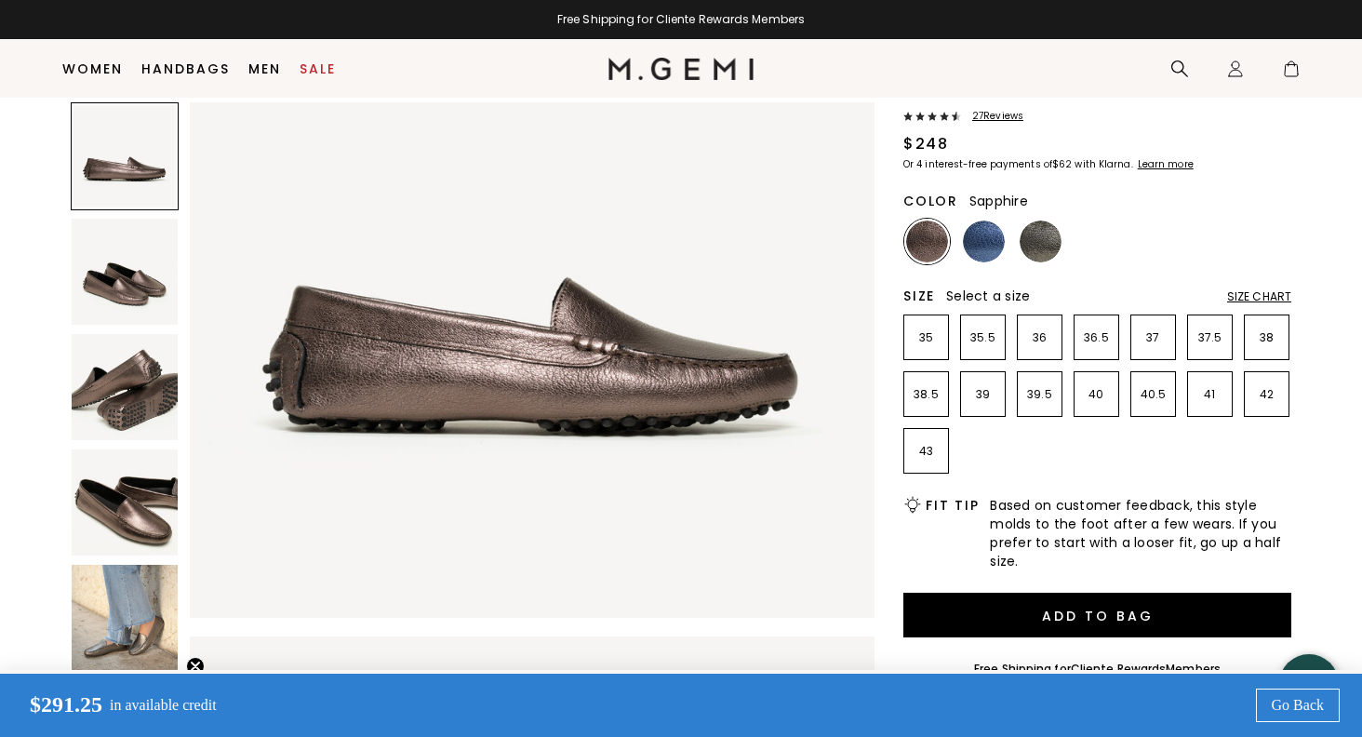
click at [977, 243] on img at bounding box center [984, 241] width 42 height 42
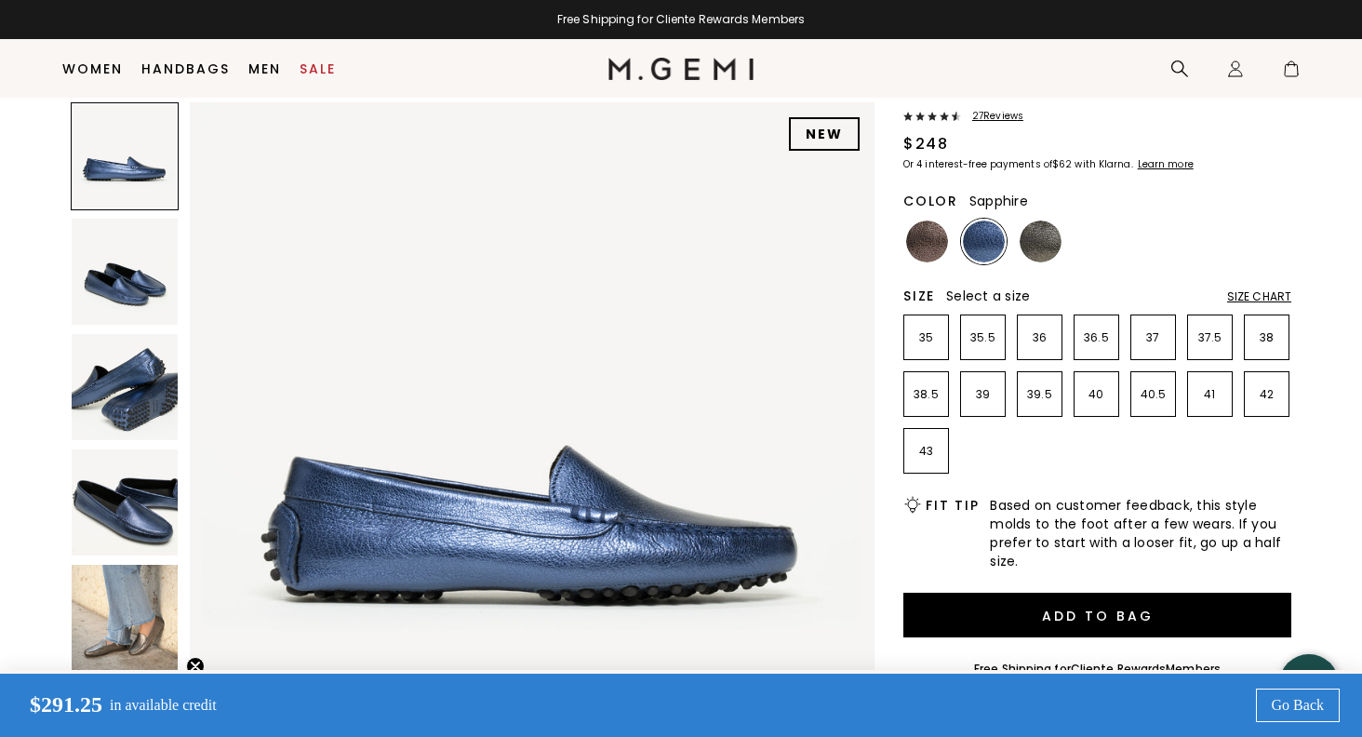
click at [133, 618] on img at bounding box center [125, 618] width 106 height 106
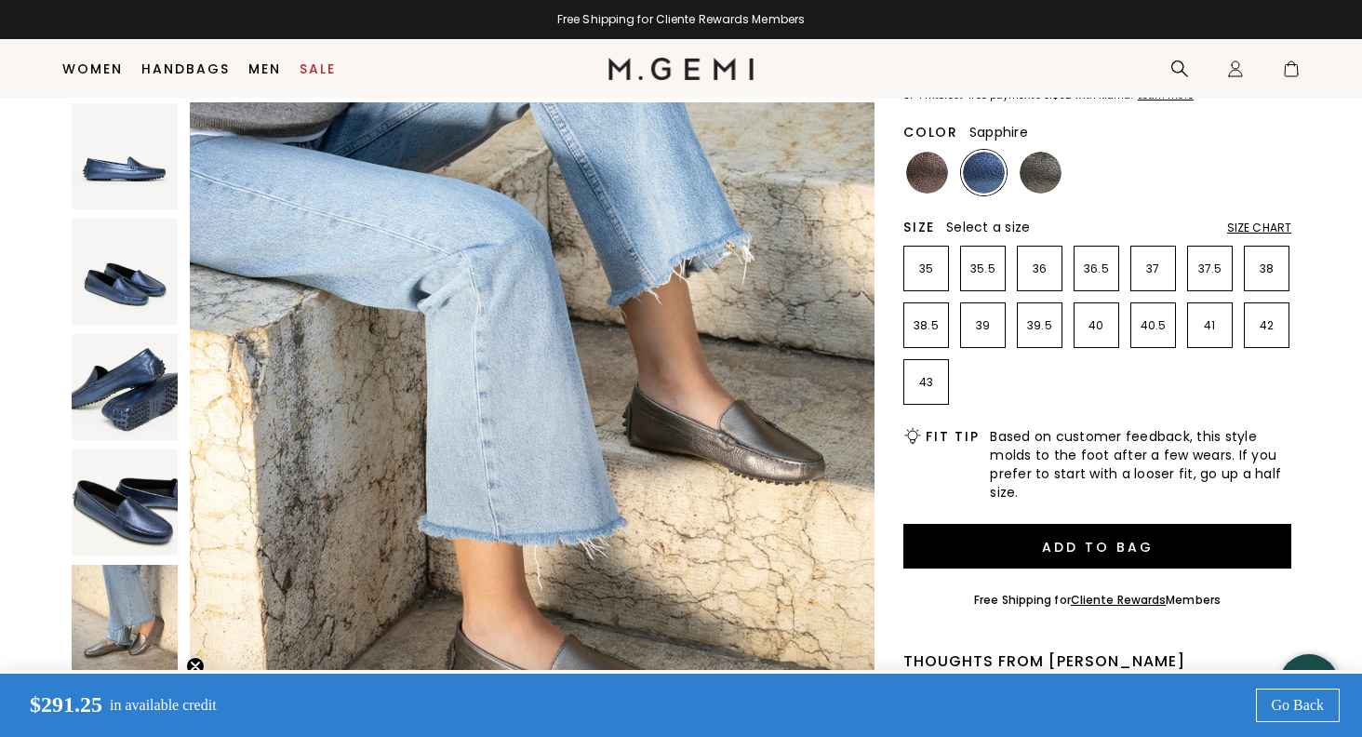
scroll to position [195, 0]
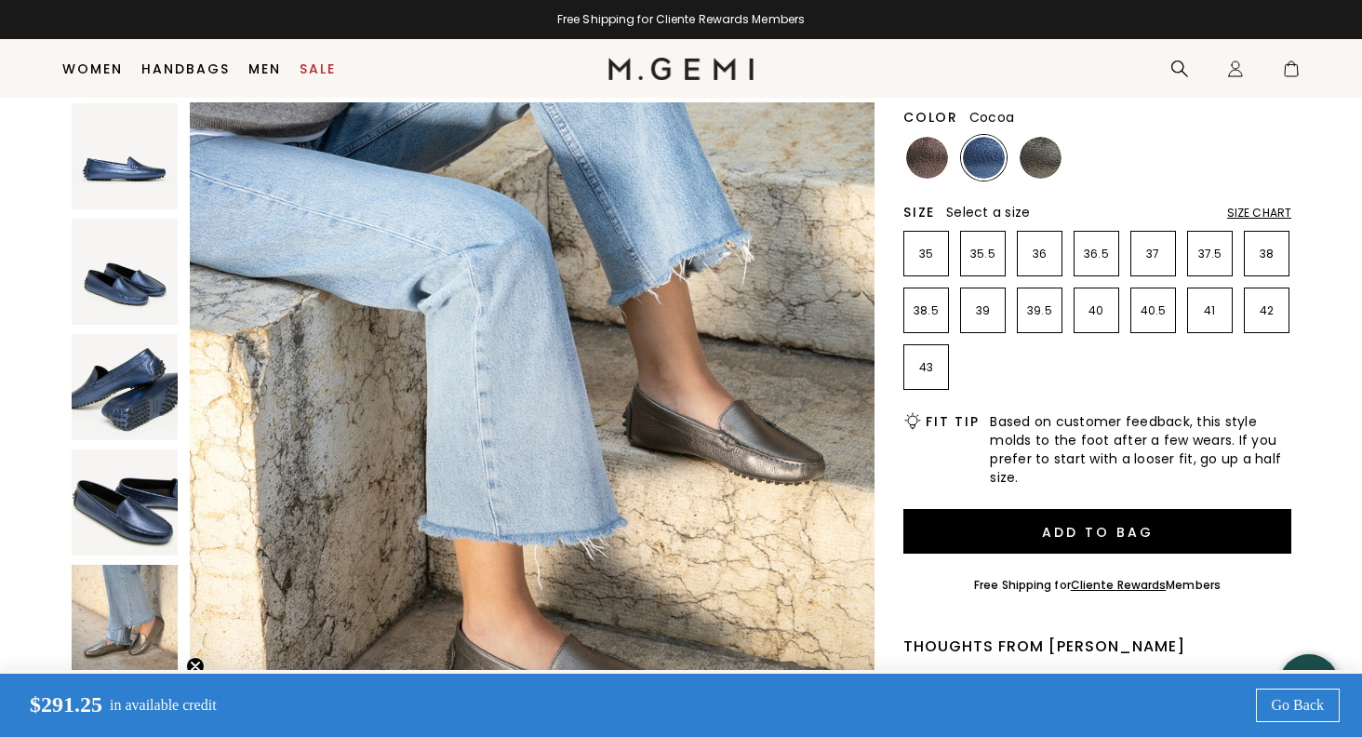
click at [924, 164] on img at bounding box center [927, 158] width 42 height 42
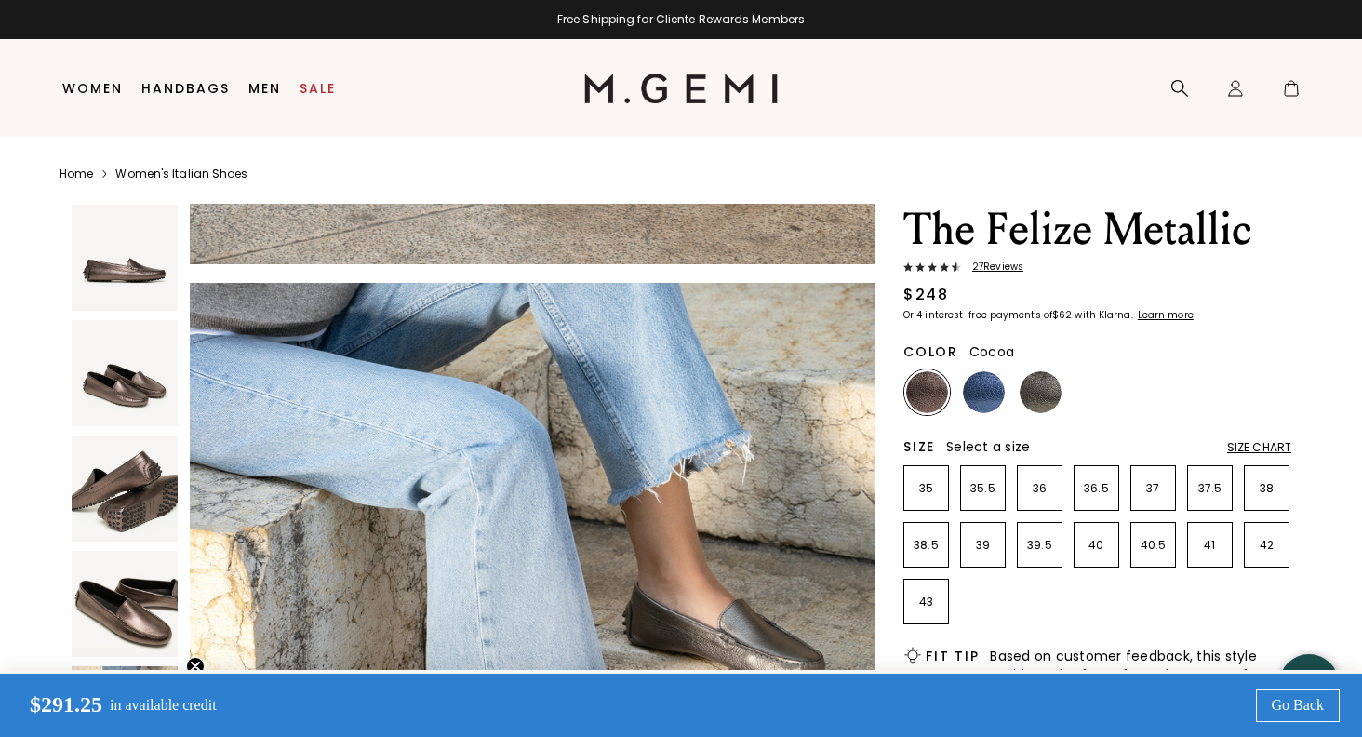
click at [933, 399] on img at bounding box center [927, 392] width 42 height 42
click at [1263, 481] on p "38" at bounding box center [1266, 488] width 44 height 15
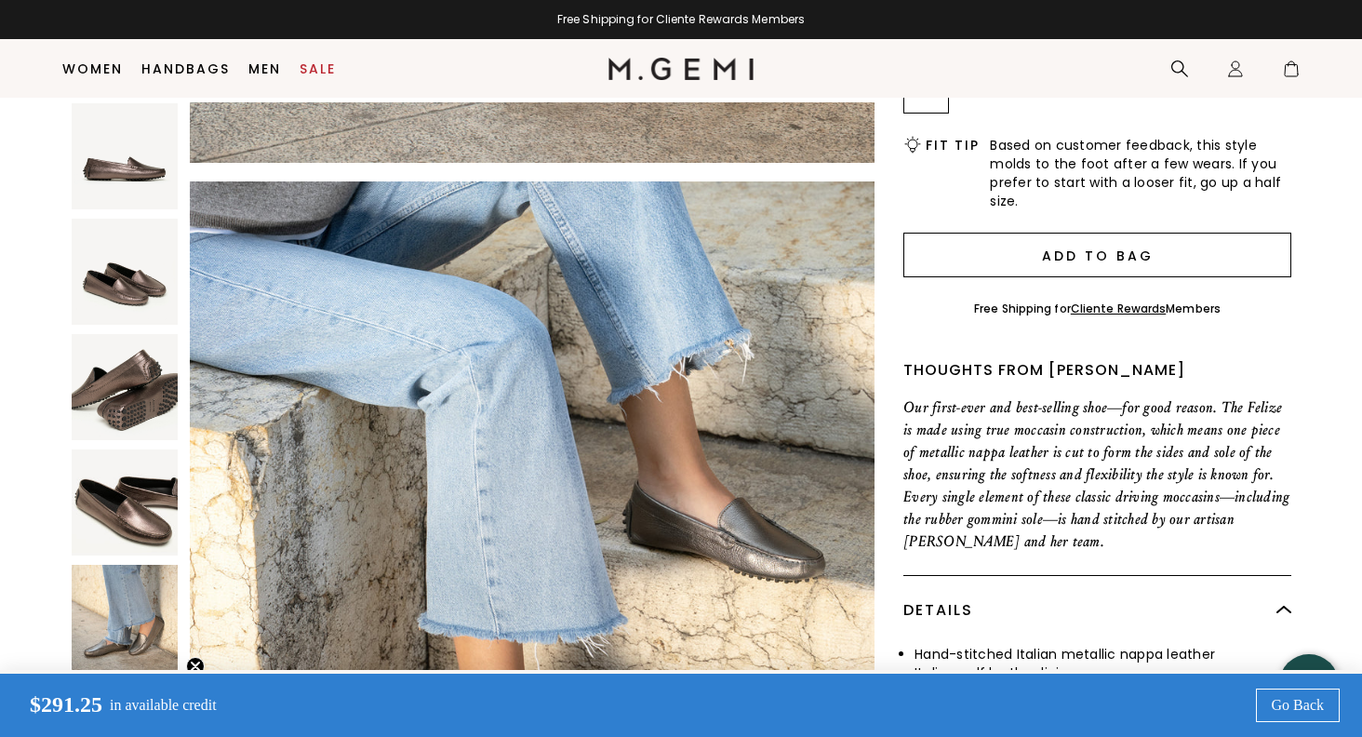
click at [1135, 259] on button "Add to Bag" at bounding box center [1097, 255] width 388 height 45
